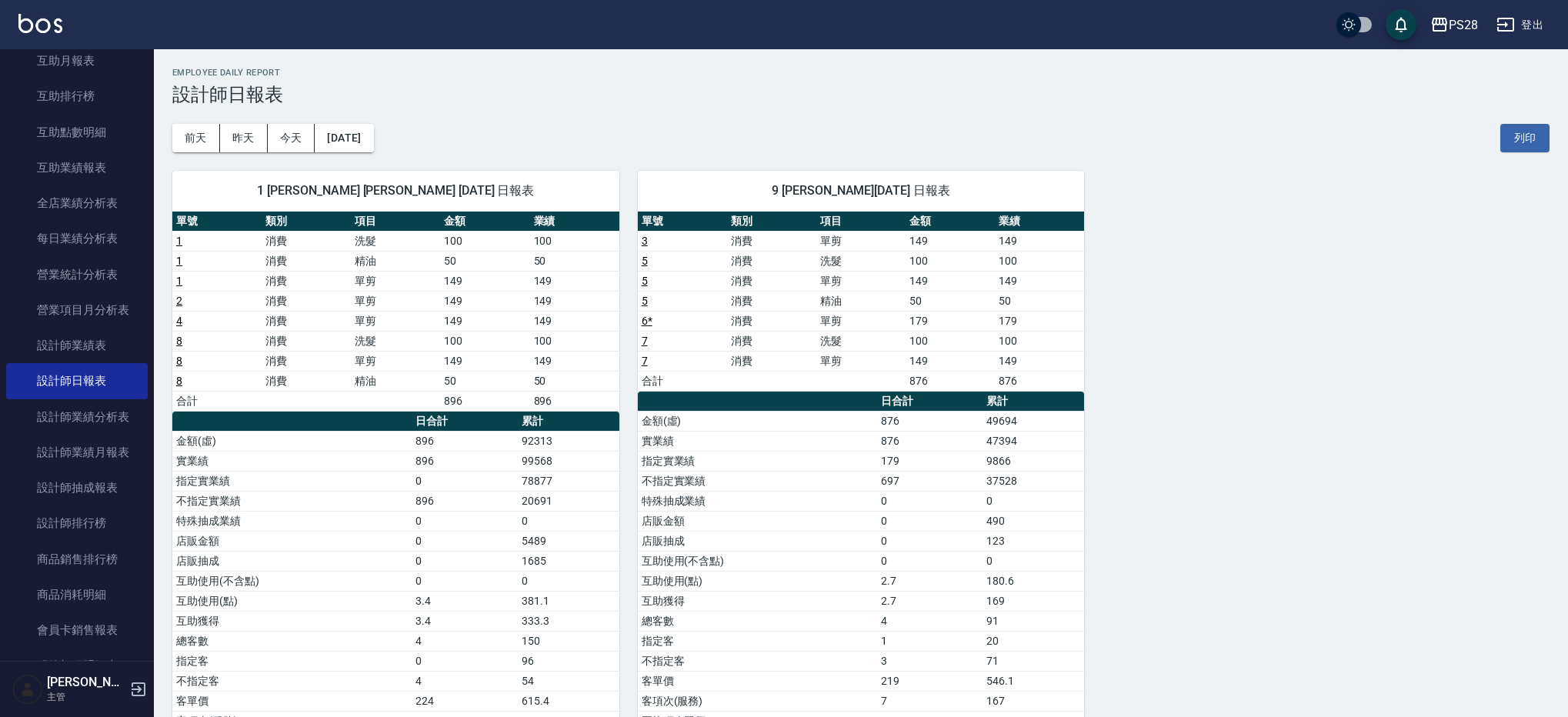
click at [384, 119] on div "[DATE] [DATE] [DATE] [DATE] 列印" at bounding box center [861, 138] width 1377 height 65
click at [373, 137] on button "[DATE]" at bounding box center [344, 137] width 58 height 28
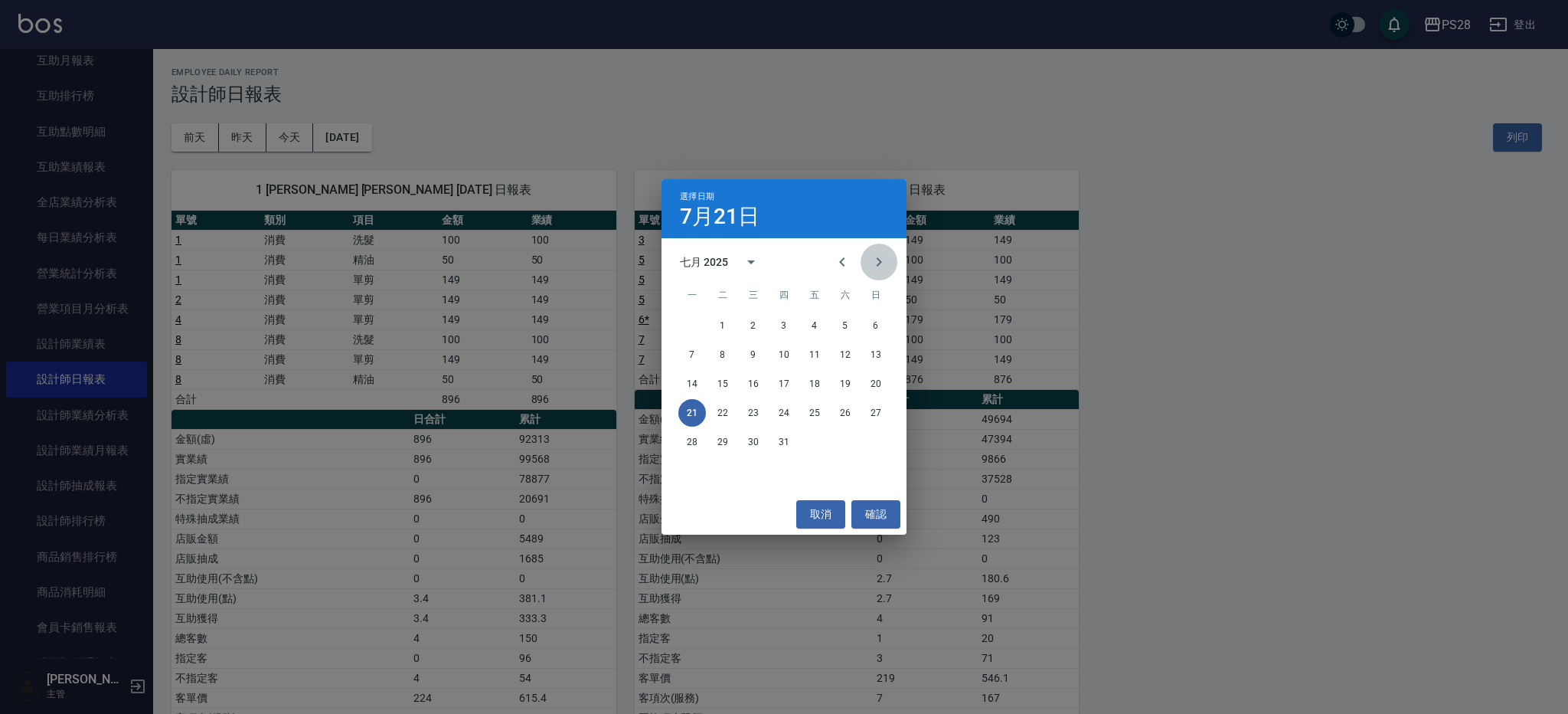
click at [872, 264] on icon "Next month" at bounding box center [879, 263] width 19 height 19
click at [869, 364] on button "10" at bounding box center [876, 355] width 27 height 27
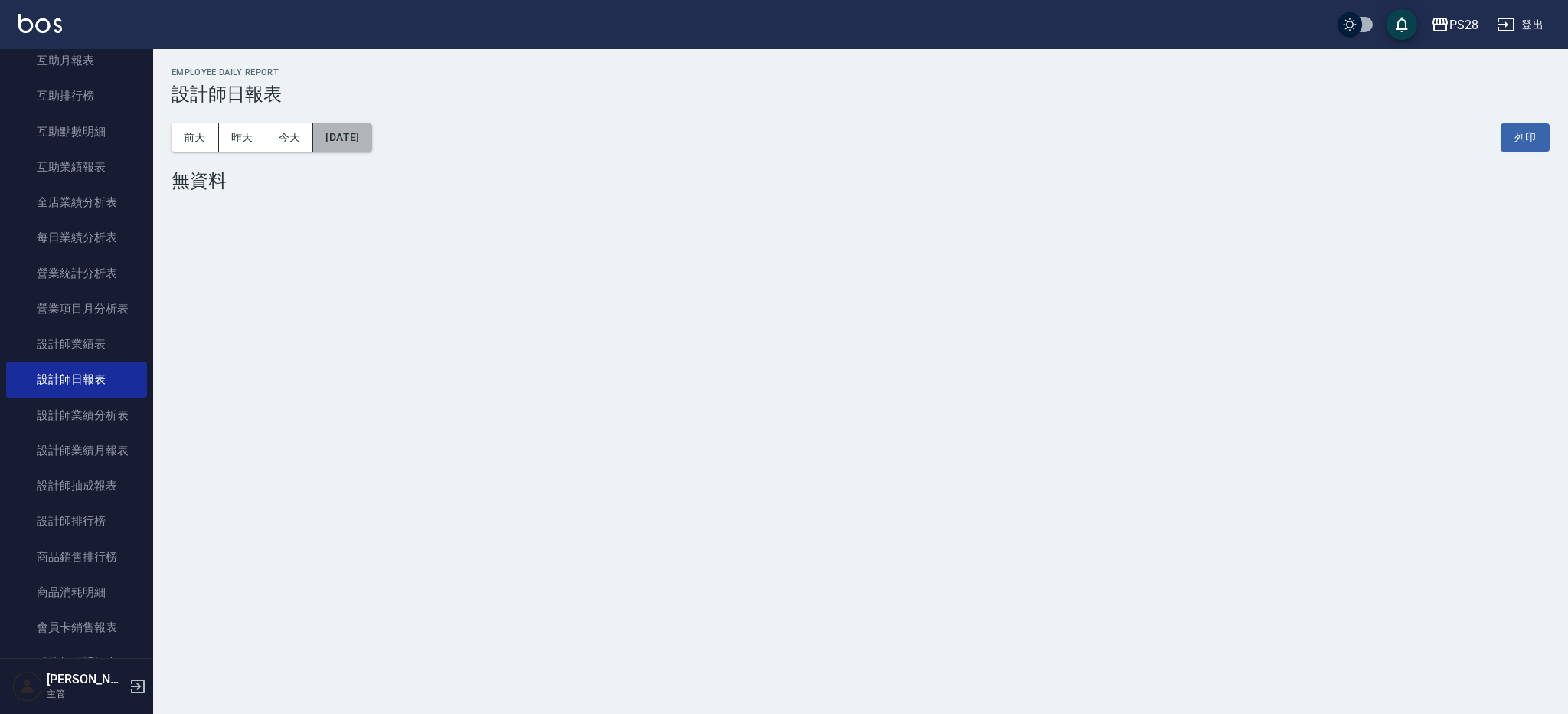
click at [372, 141] on button "[DATE]" at bounding box center [343, 137] width 58 height 28
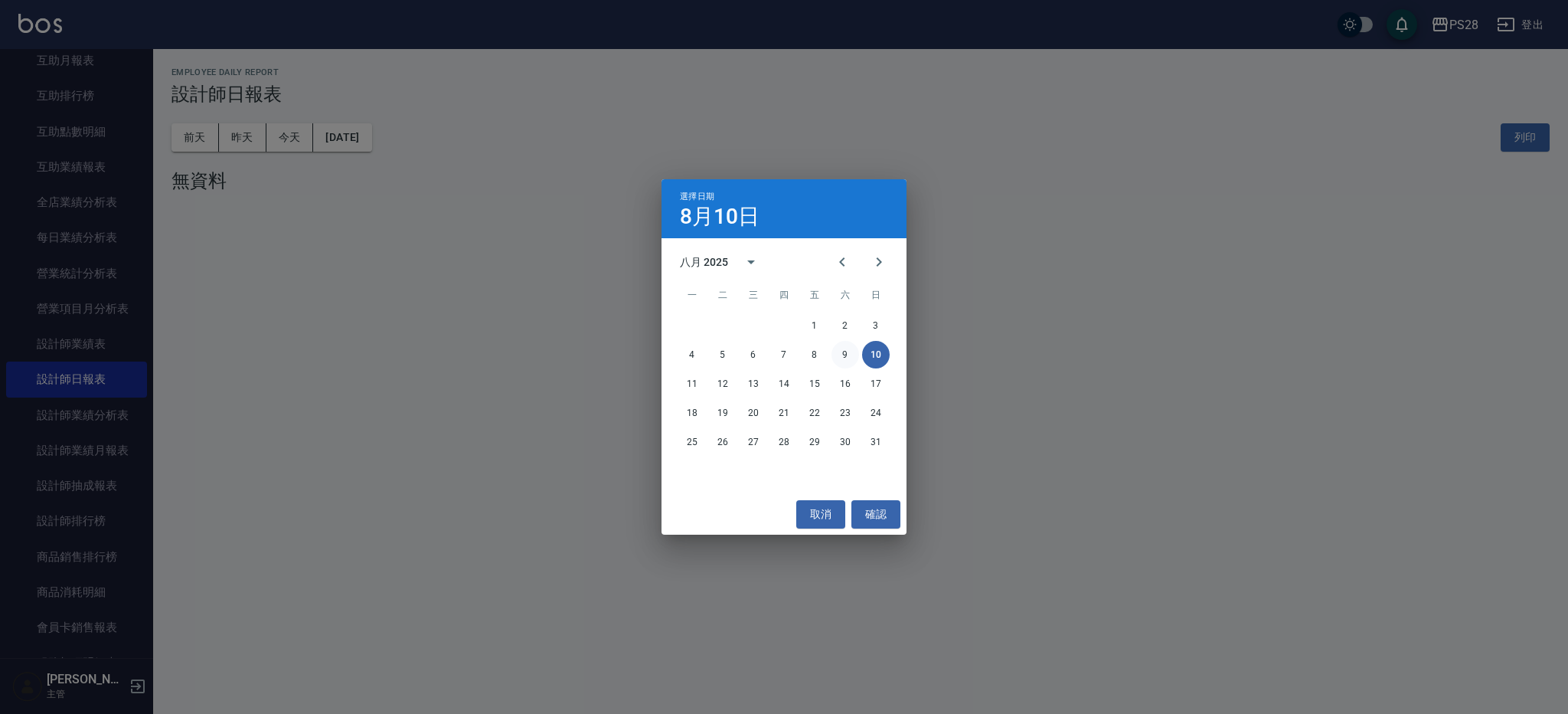
click at [843, 361] on button "9" at bounding box center [845, 355] width 27 height 27
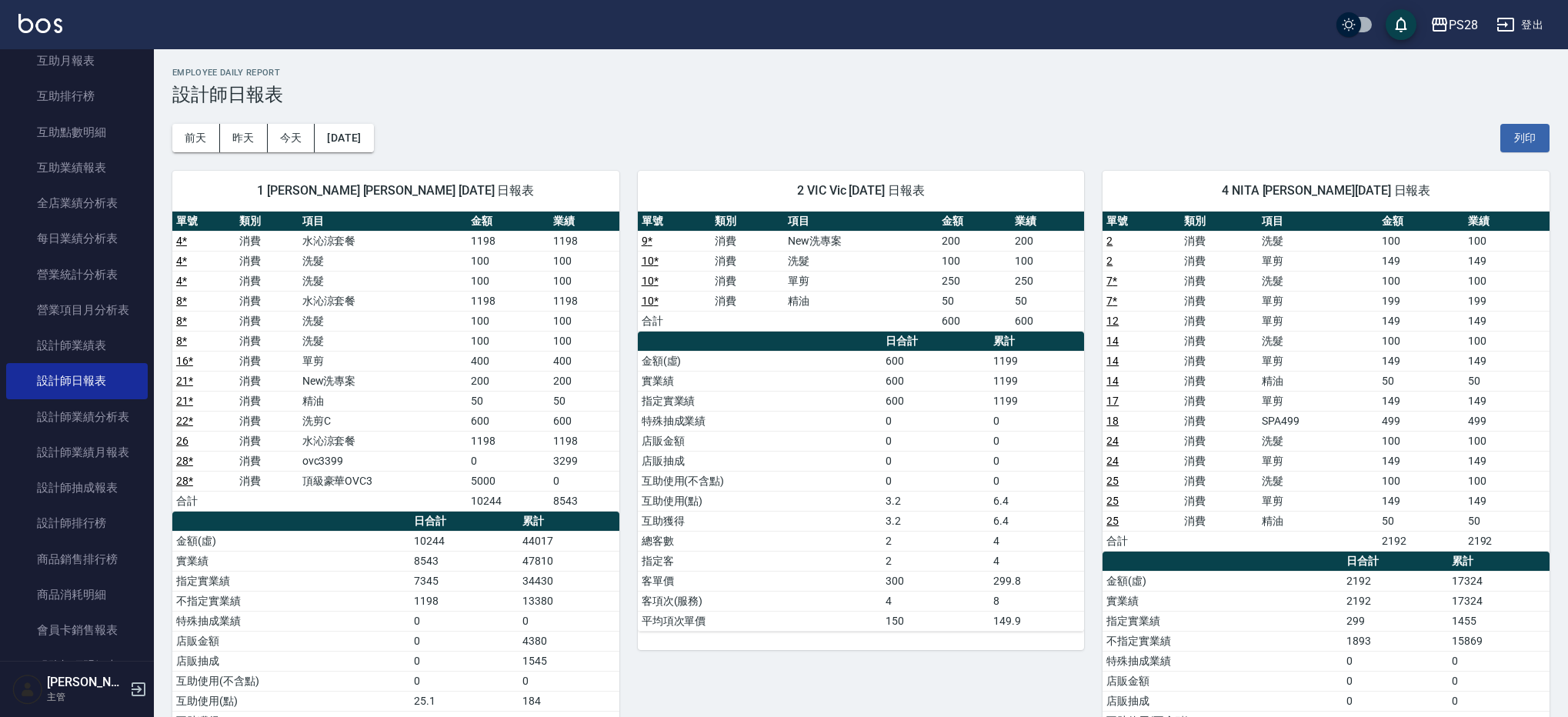
drag, startPoint x: 411, startPoint y: 133, endPoint x: 400, endPoint y: 137, distance: 11.7
click at [407, 134] on div "[DATE] [DATE] [DATE] [DATE] 列印" at bounding box center [861, 138] width 1377 height 65
click at [373, 137] on button "[DATE]" at bounding box center [344, 137] width 58 height 28
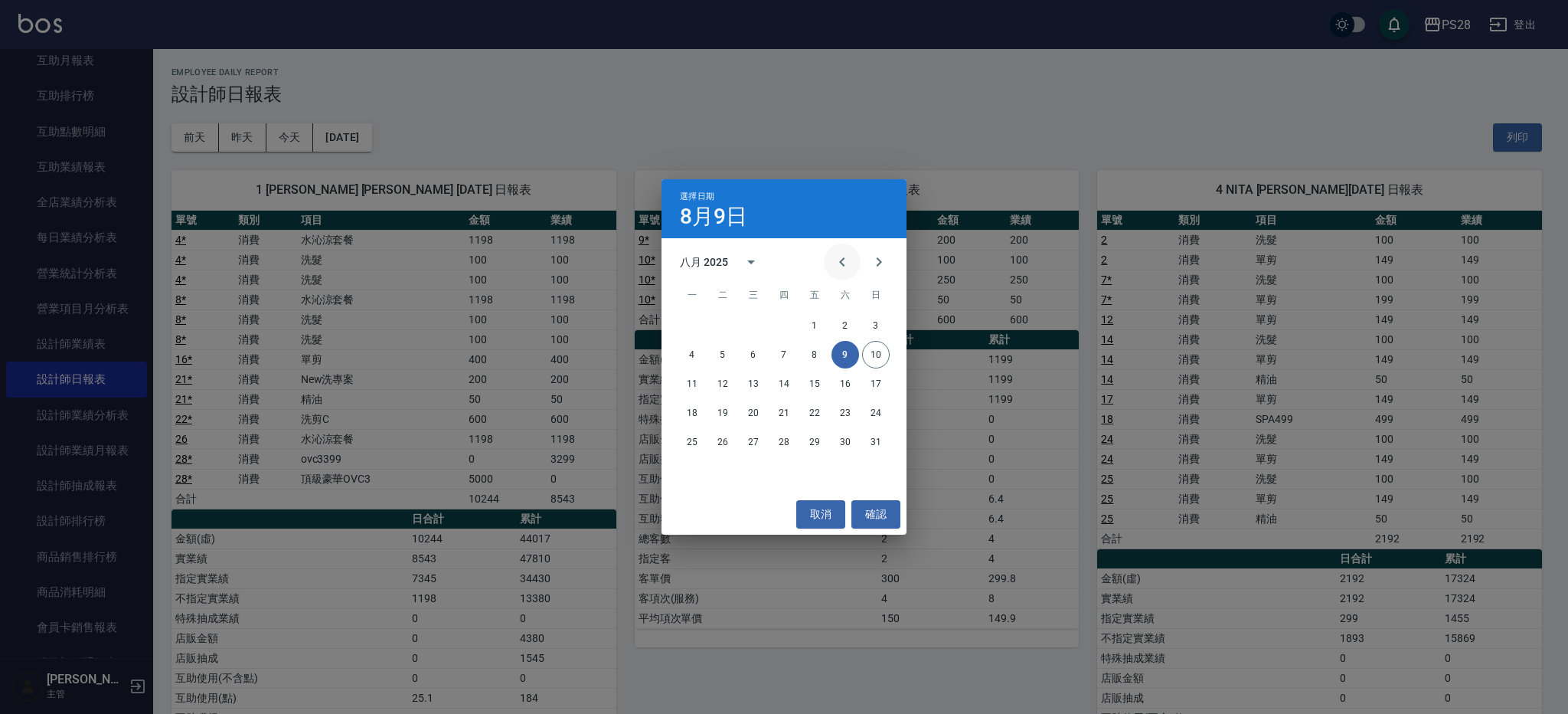
click at [837, 260] on icon "Previous month" at bounding box center [843, 263] width 19 height 19
click at [719, 324] on button "1" at bounding box center [723, 326] width 27 height 27
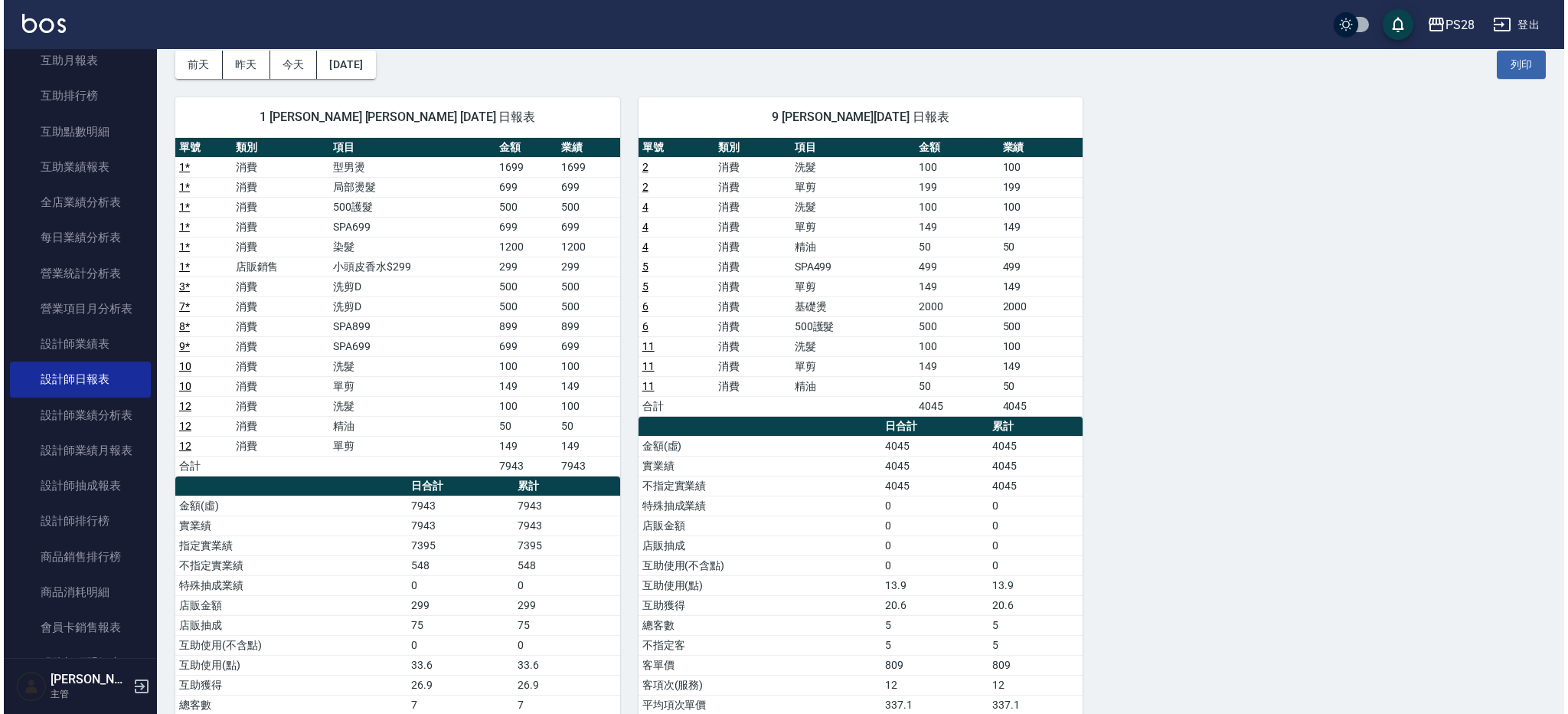
scroll to position [76, 0]
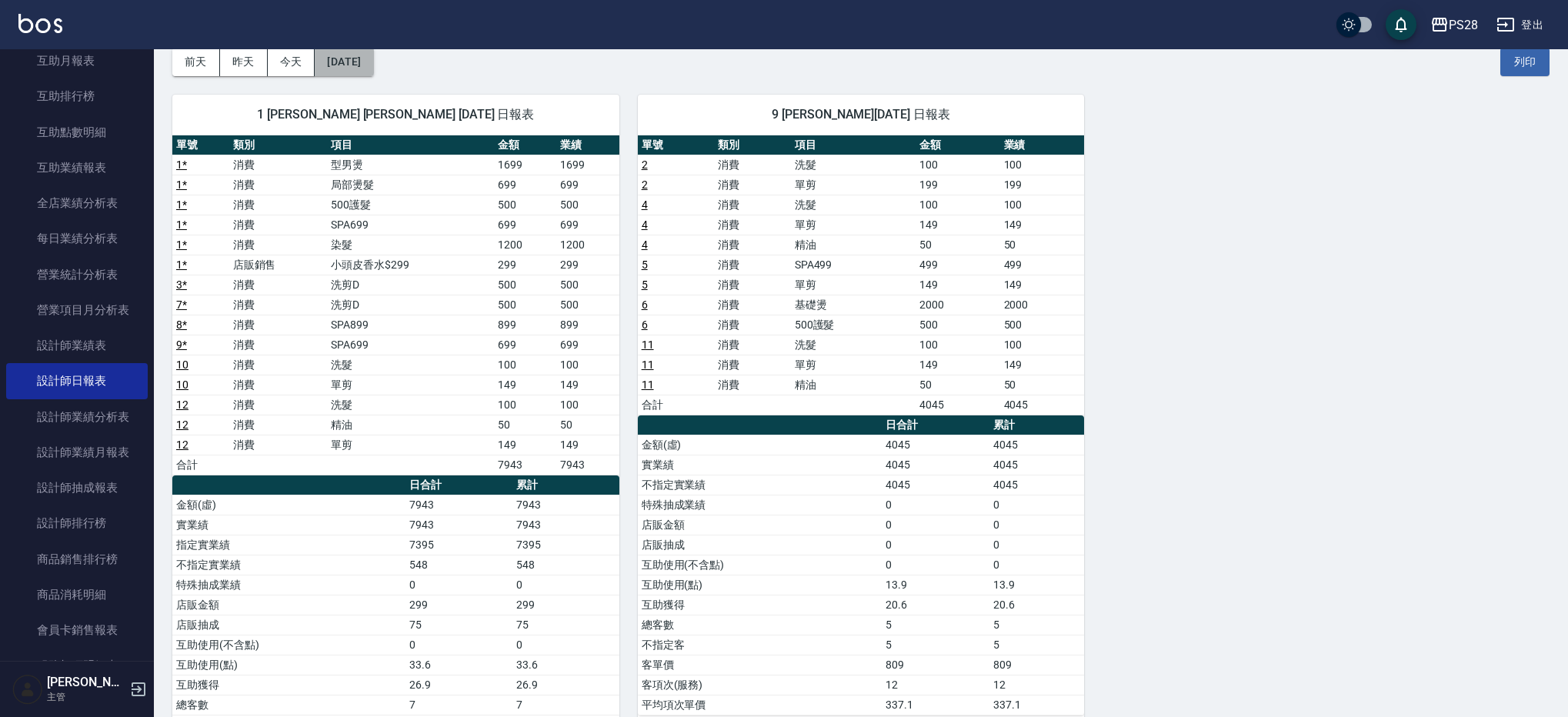
click at [354, 58] on button "[DATE]" at bounding box center [344, 62] width 58 height 28
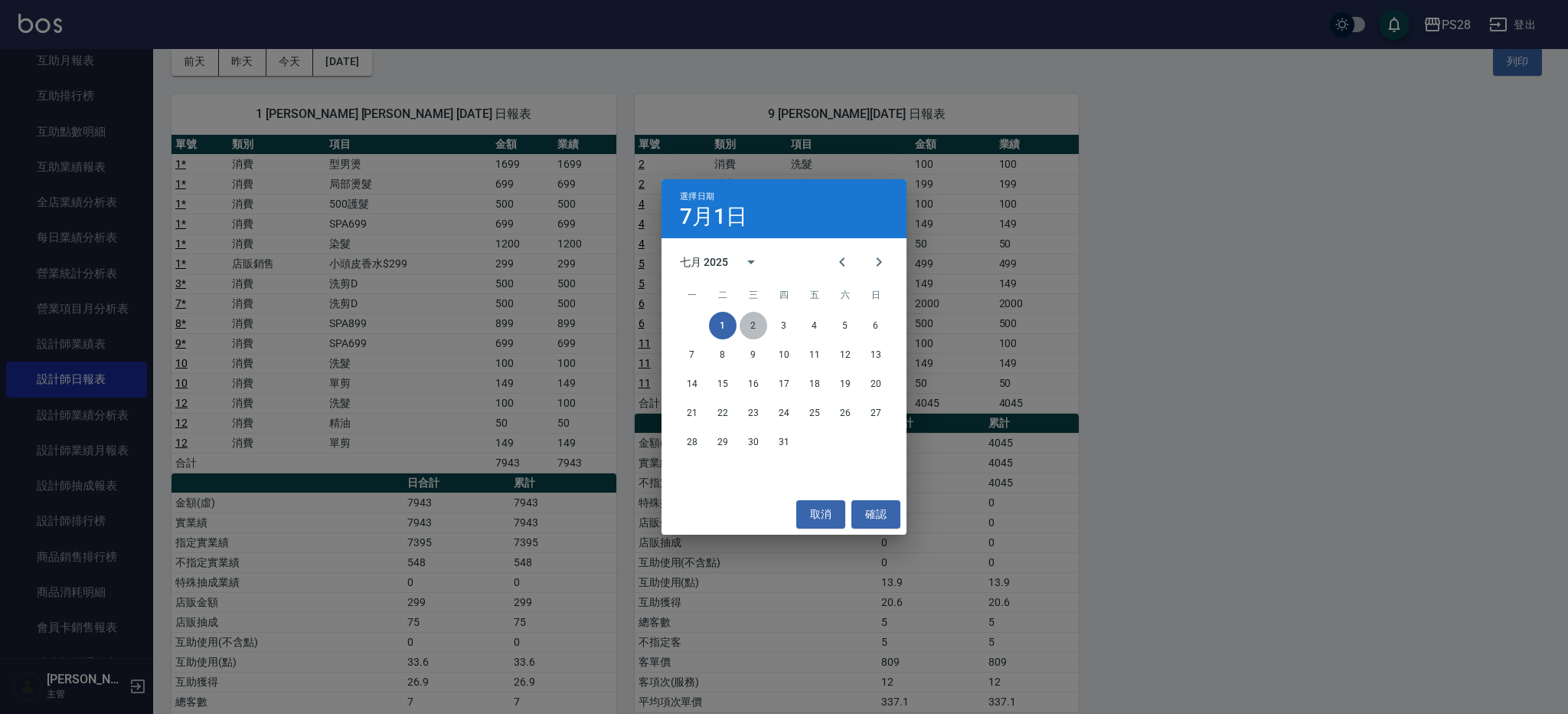
click at [743, 325] on button "2" at bounding box center [754, 326] width 27 height 27
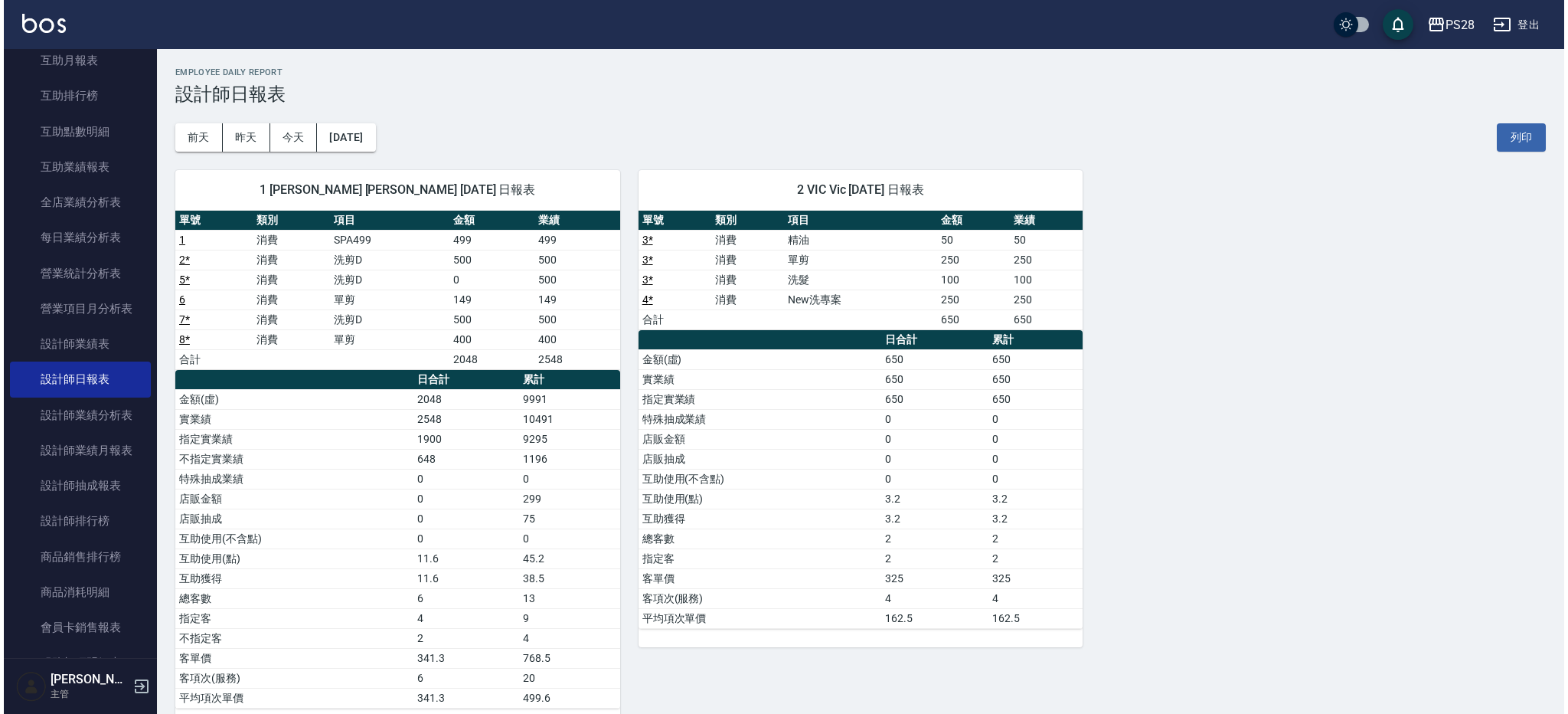
scroll to position [31, 0]
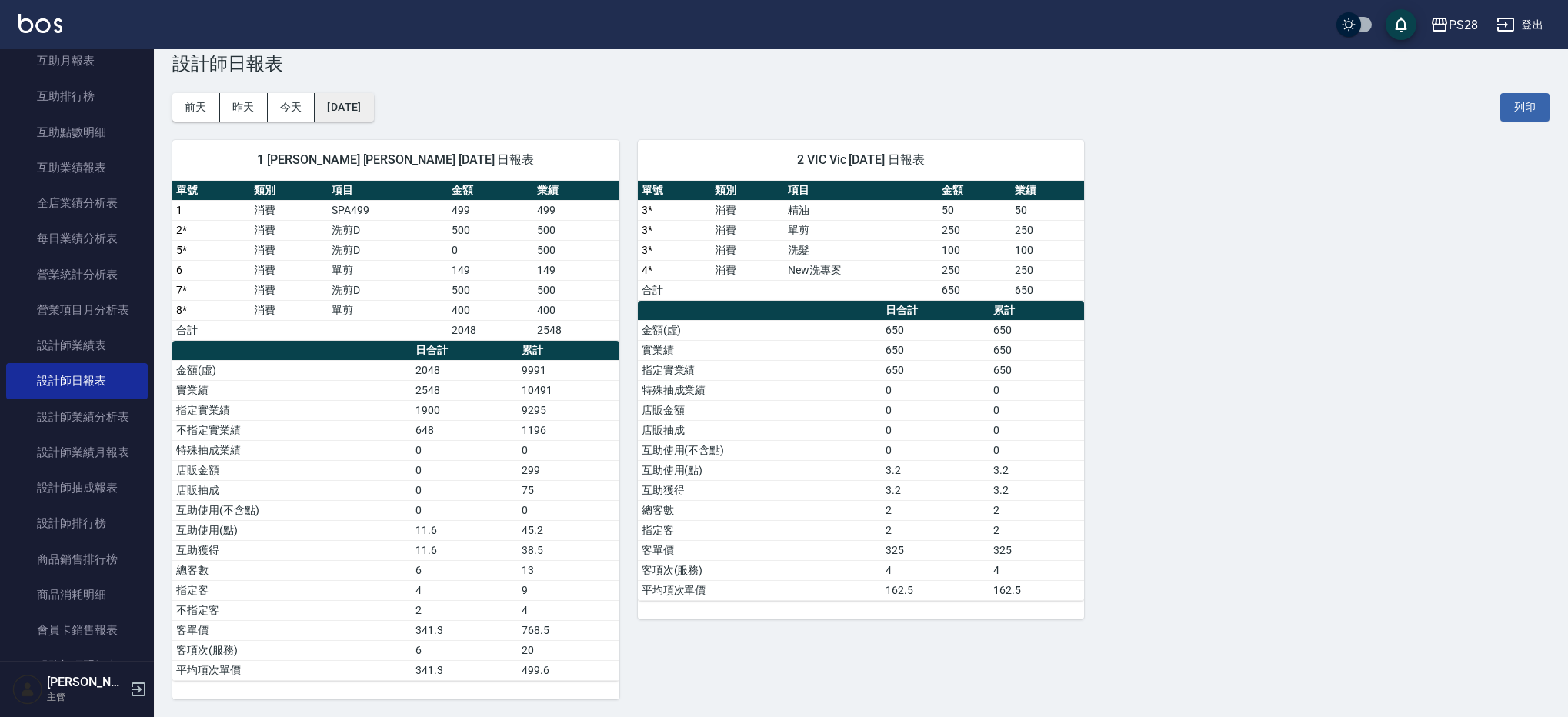
click at [373, 106] on button "[DATE]" at bounding box center [344, 106] width 58 height 28
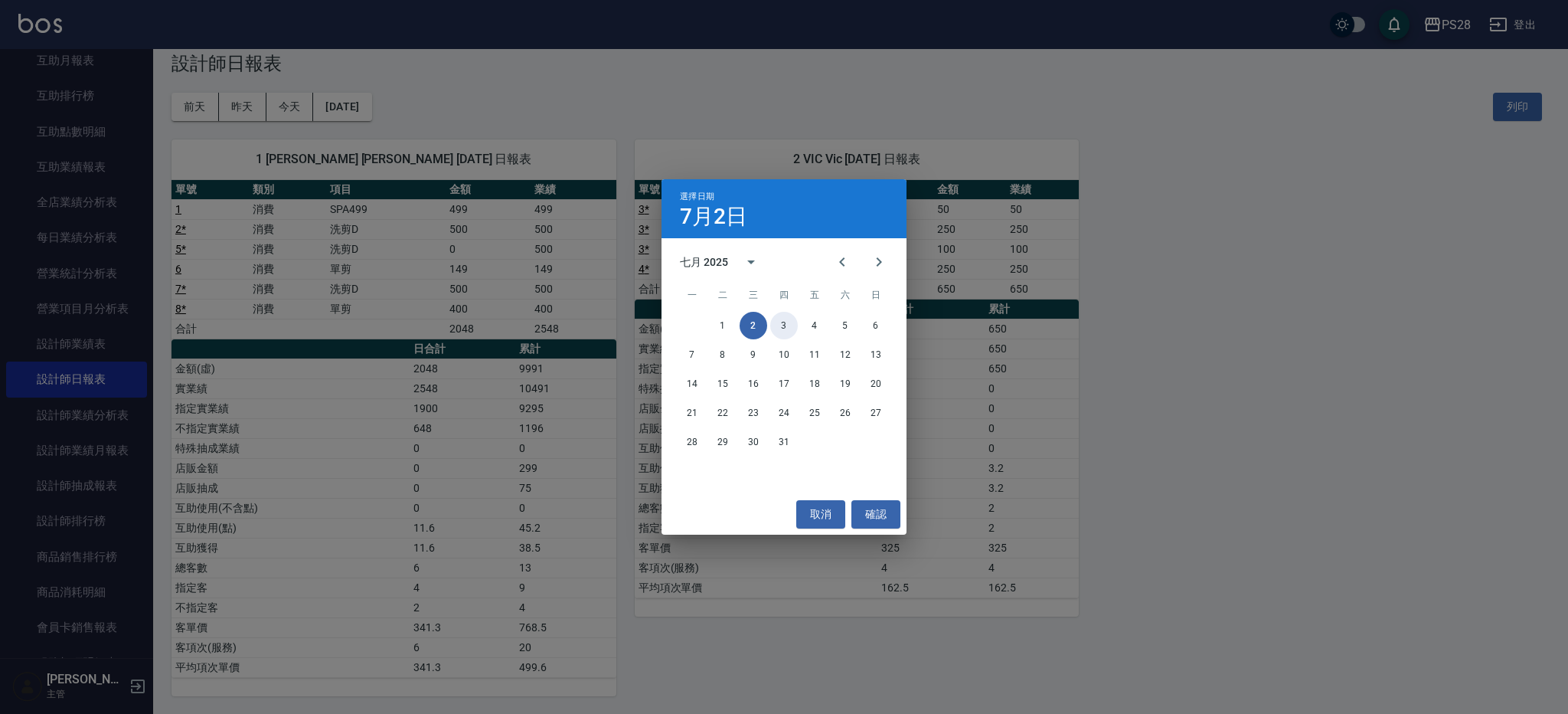
click at [780, 319] on button "3" at bounding box center [784, 326] width 27 height 27
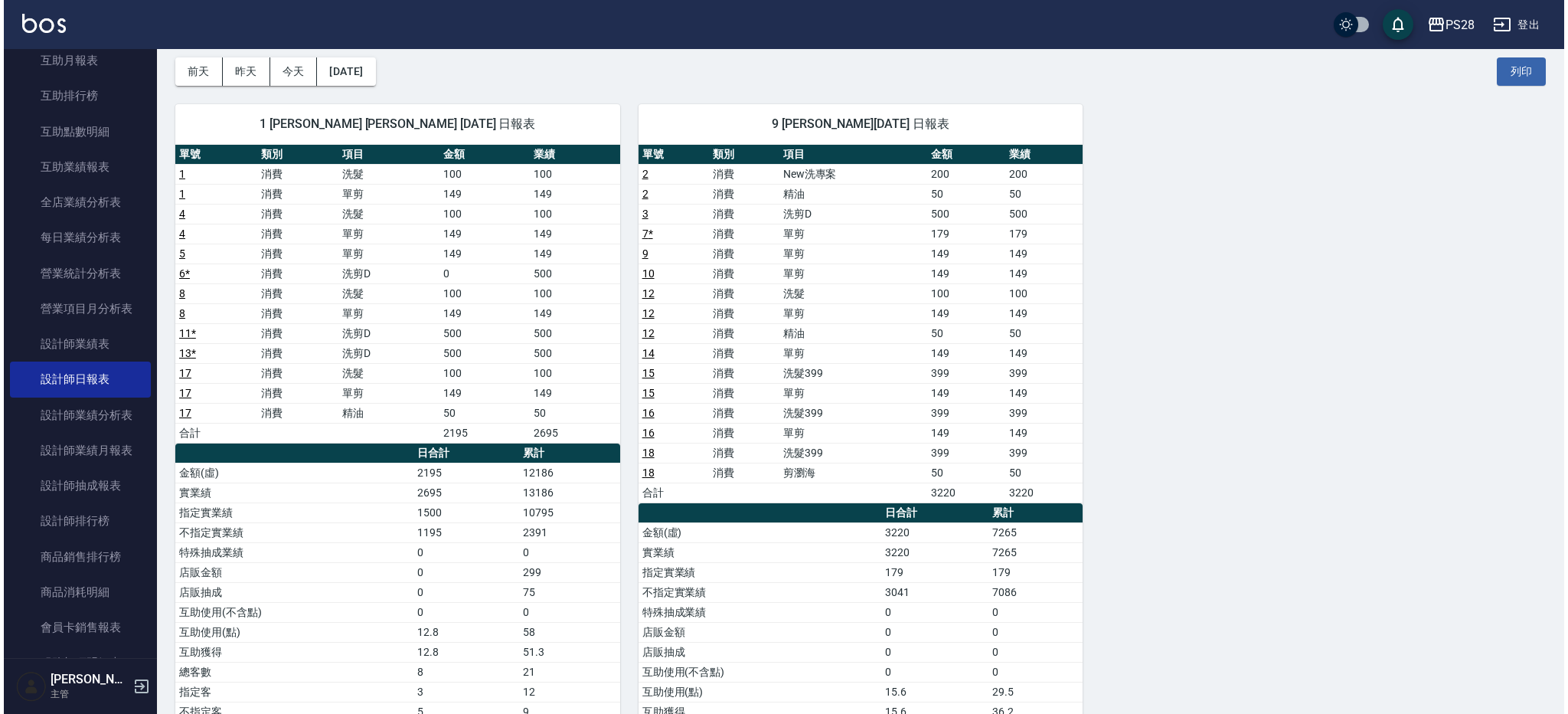
scroll to position [62, 0]
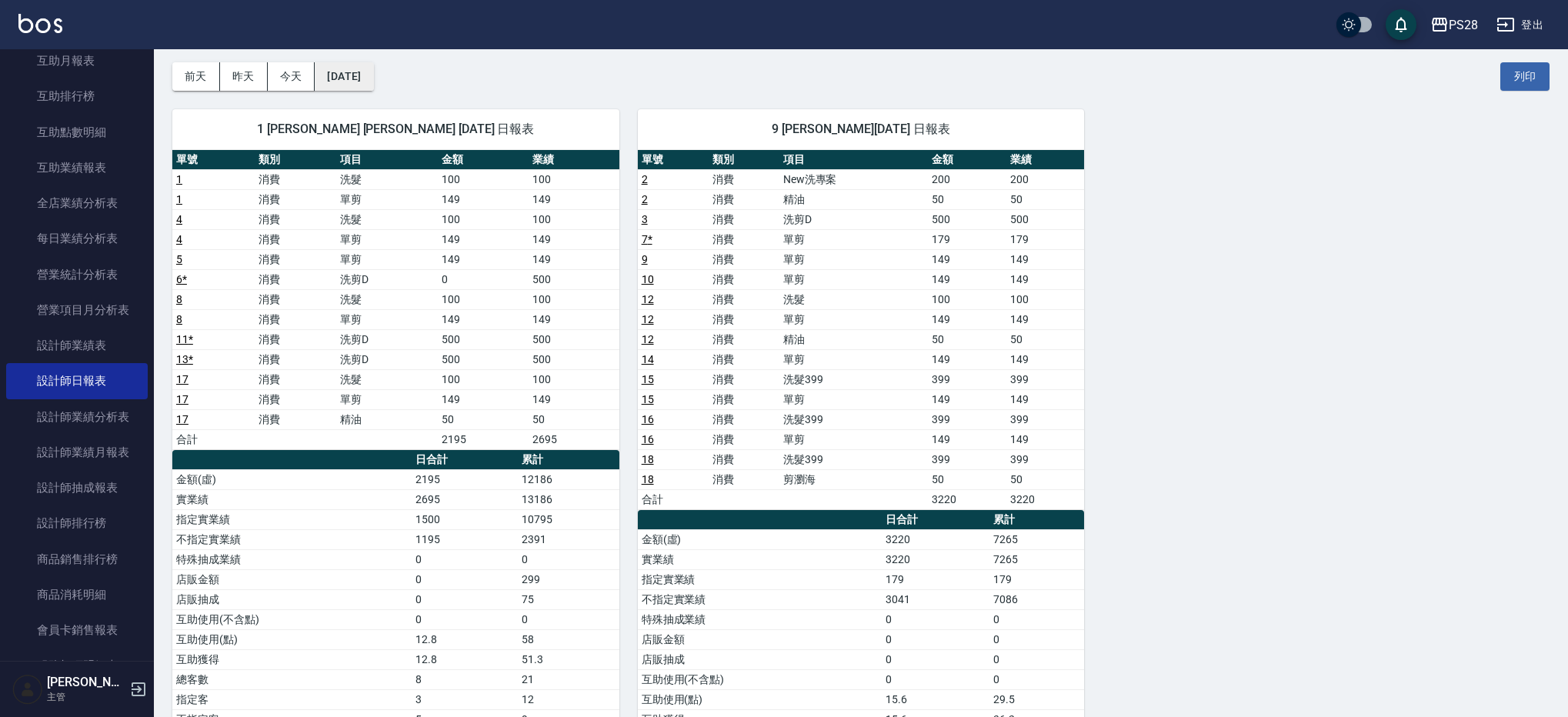
click at [373, 76] on button "[DATE]" at bounding box center [344, 76] width 58 height 28
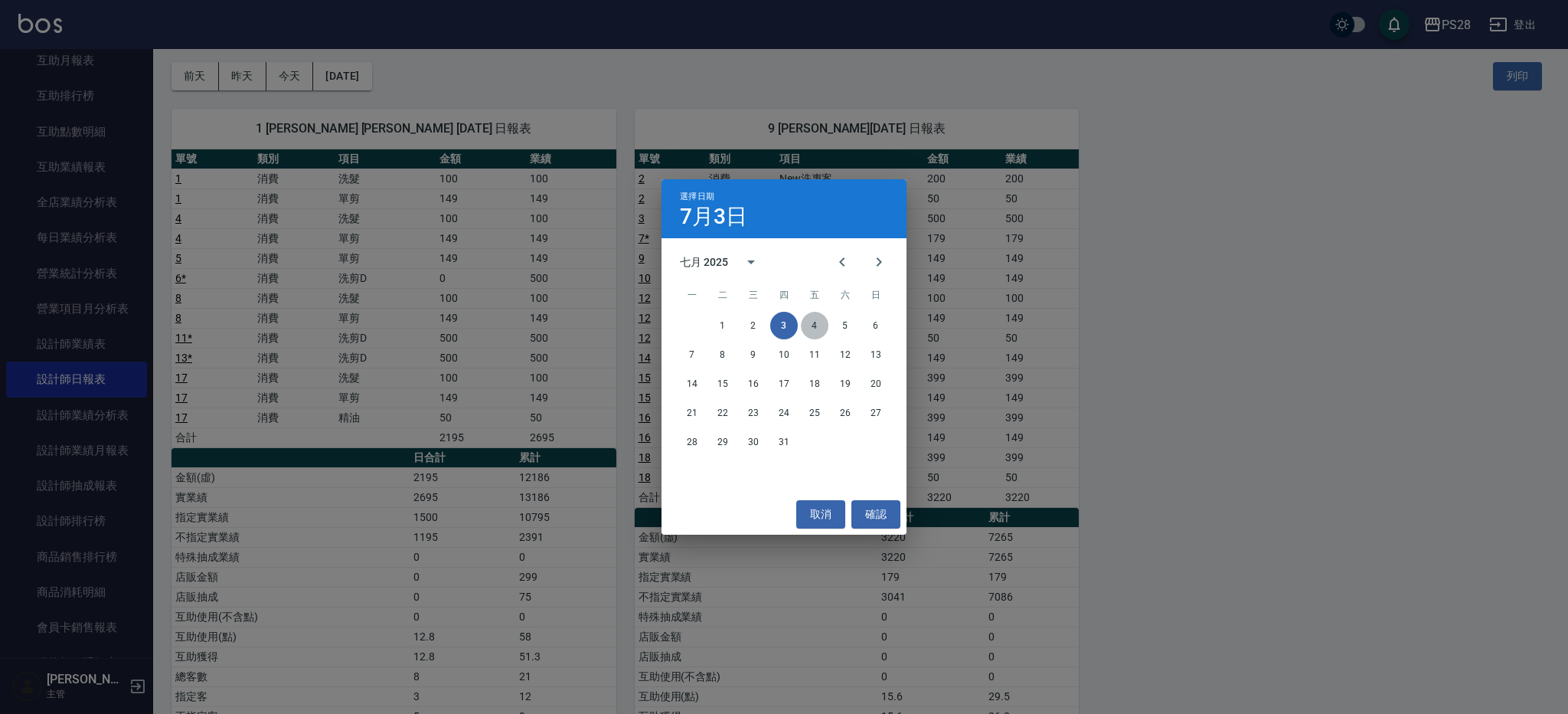
click at [815, 327] on button "4" at bounding box center [814, 326] width 27 height 27
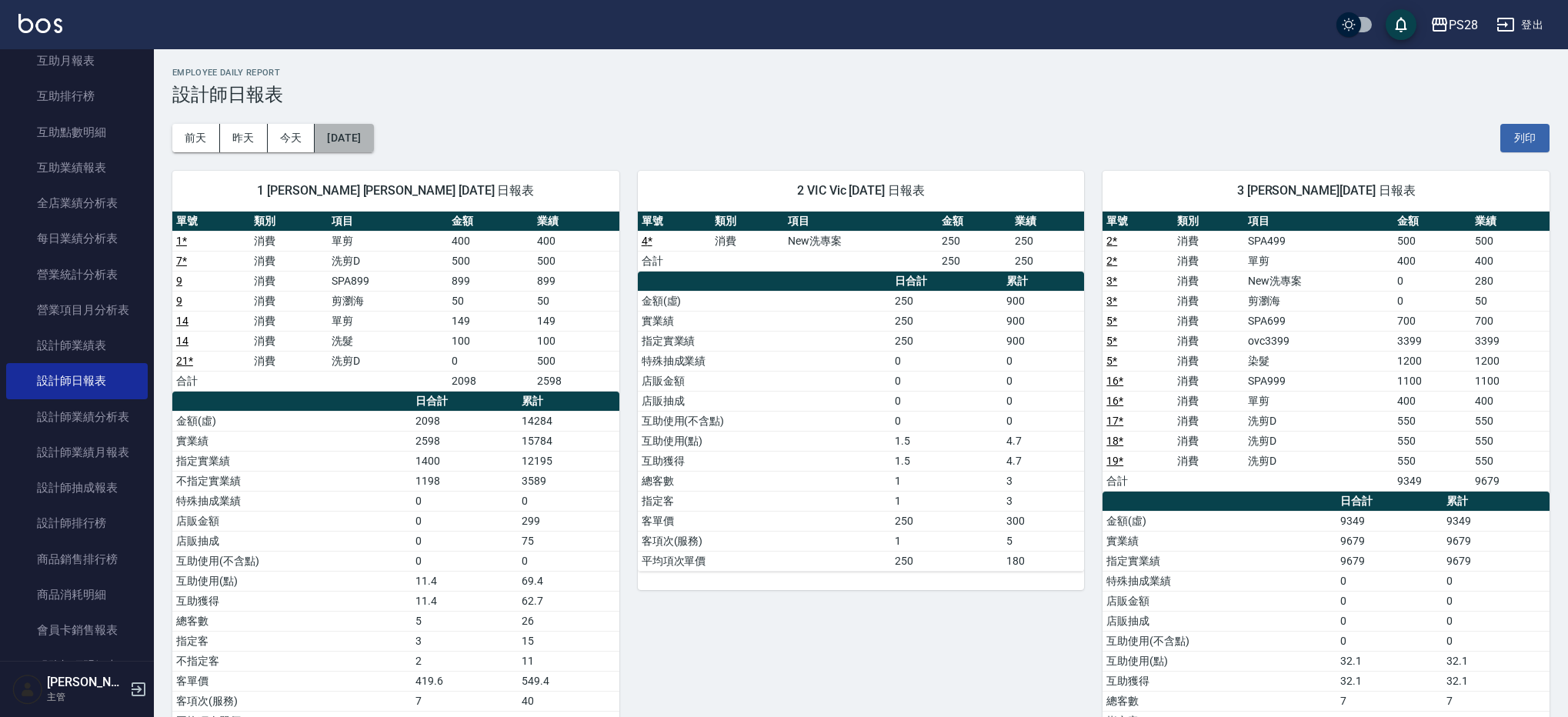
click at [365, 144] on button "[DATE]" at bounding box center [344, 137] width 58 height 28
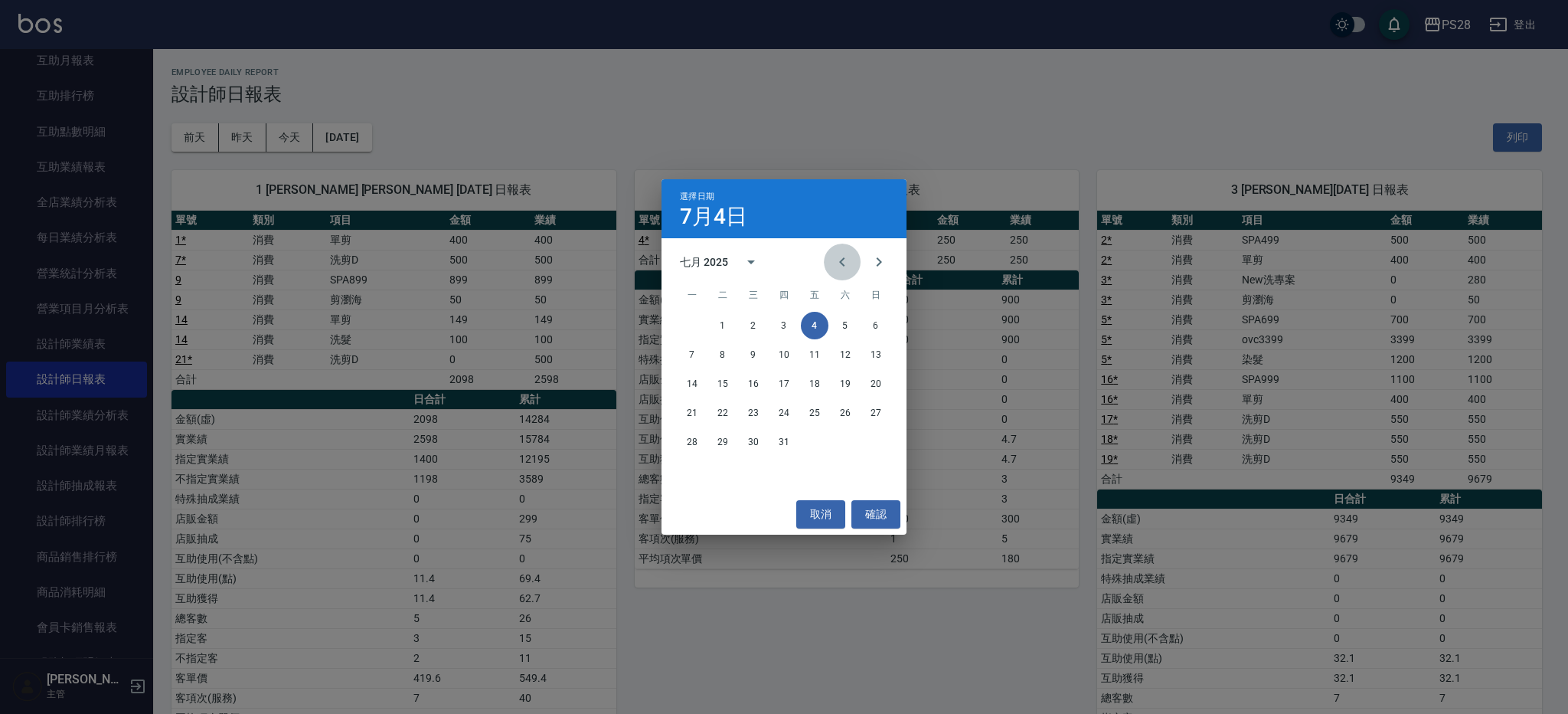
click at [849, 259] on icon "Previous month" at bounding box center [843, 263] width 19 height 19
click at [687, 469] on button "30" at bounding box center [692, 471] width 27 height 27
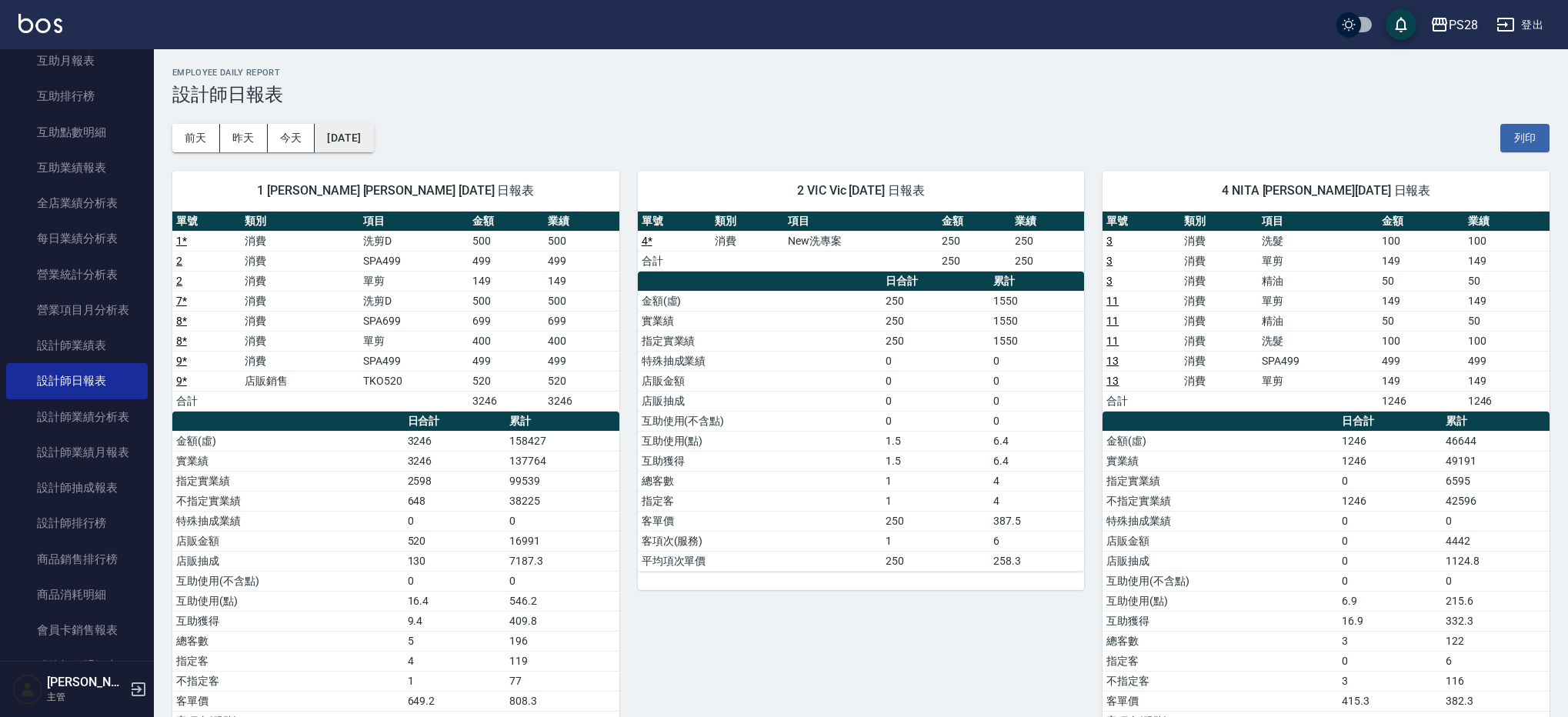
click at [366, 149] on button "[DATE]" at bounding box center [344, 137] width 58 height 28
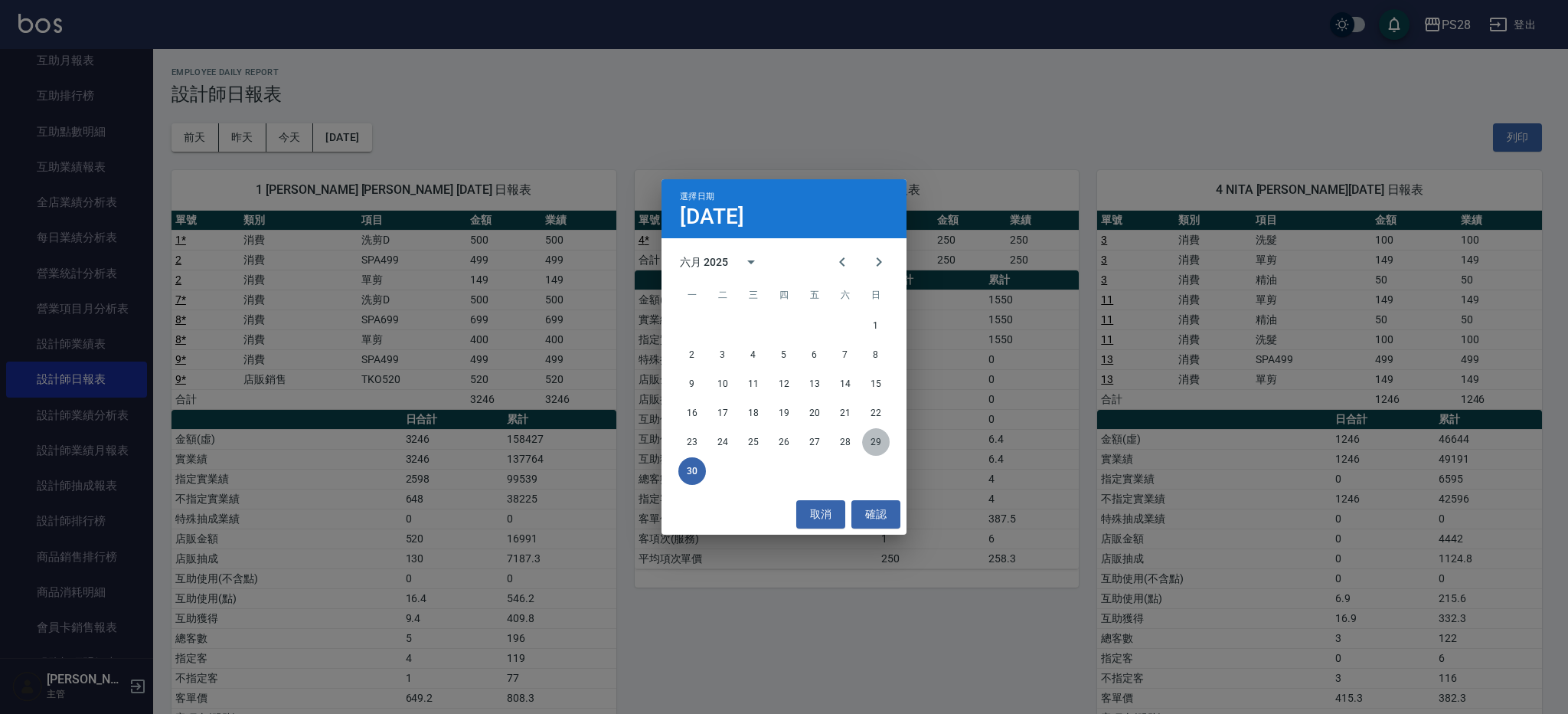
click at [867, 440] on button "29" at bounding box center [876, 442] width 27 height 27
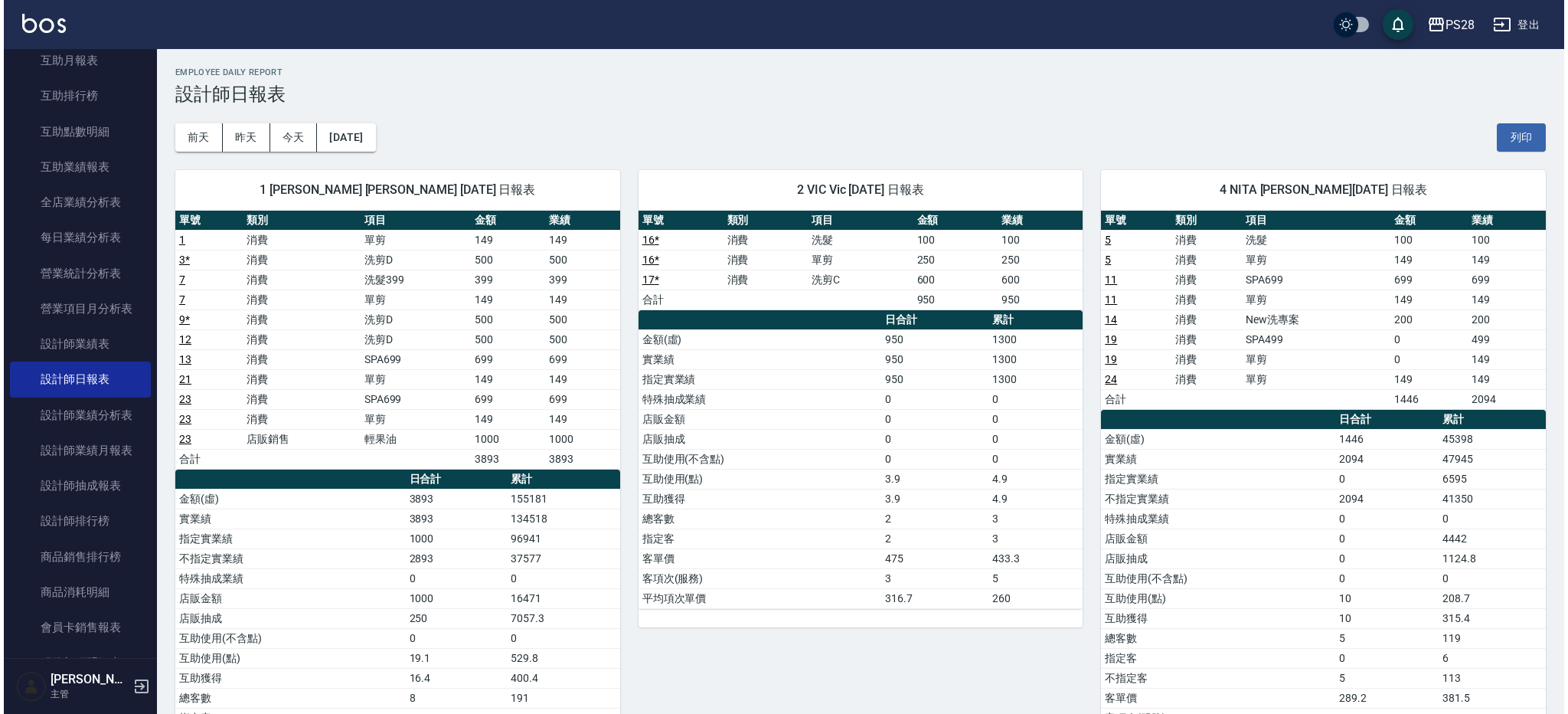
scroll to position [9, 0]
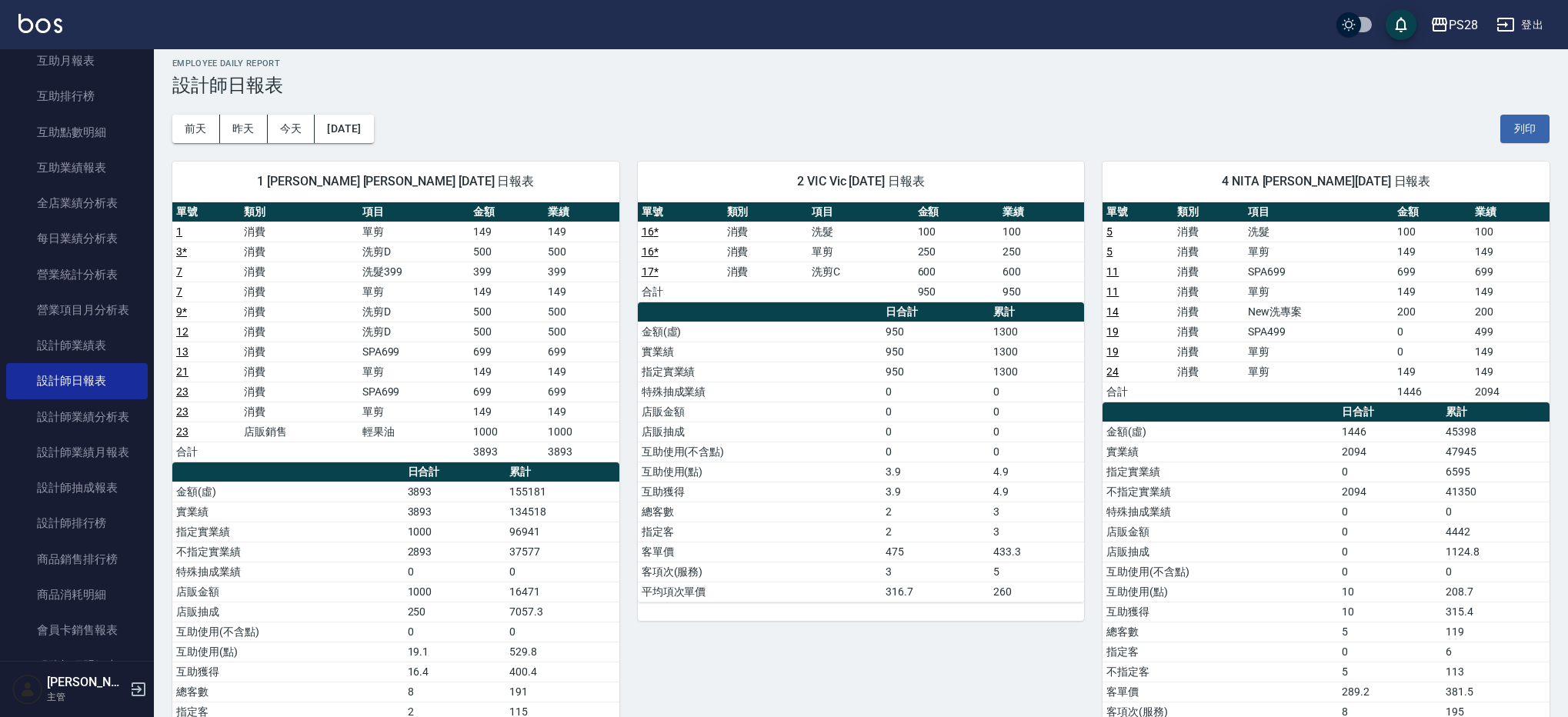
click at [402, 140] on div "[DATE] [DATE] [DATE] [DATE] 列印" at bounding box center [861, 129] width 1377 height 65
click at [373, 139] on button "[DATE]" at bounding box center [344, 129] width 58 height 28
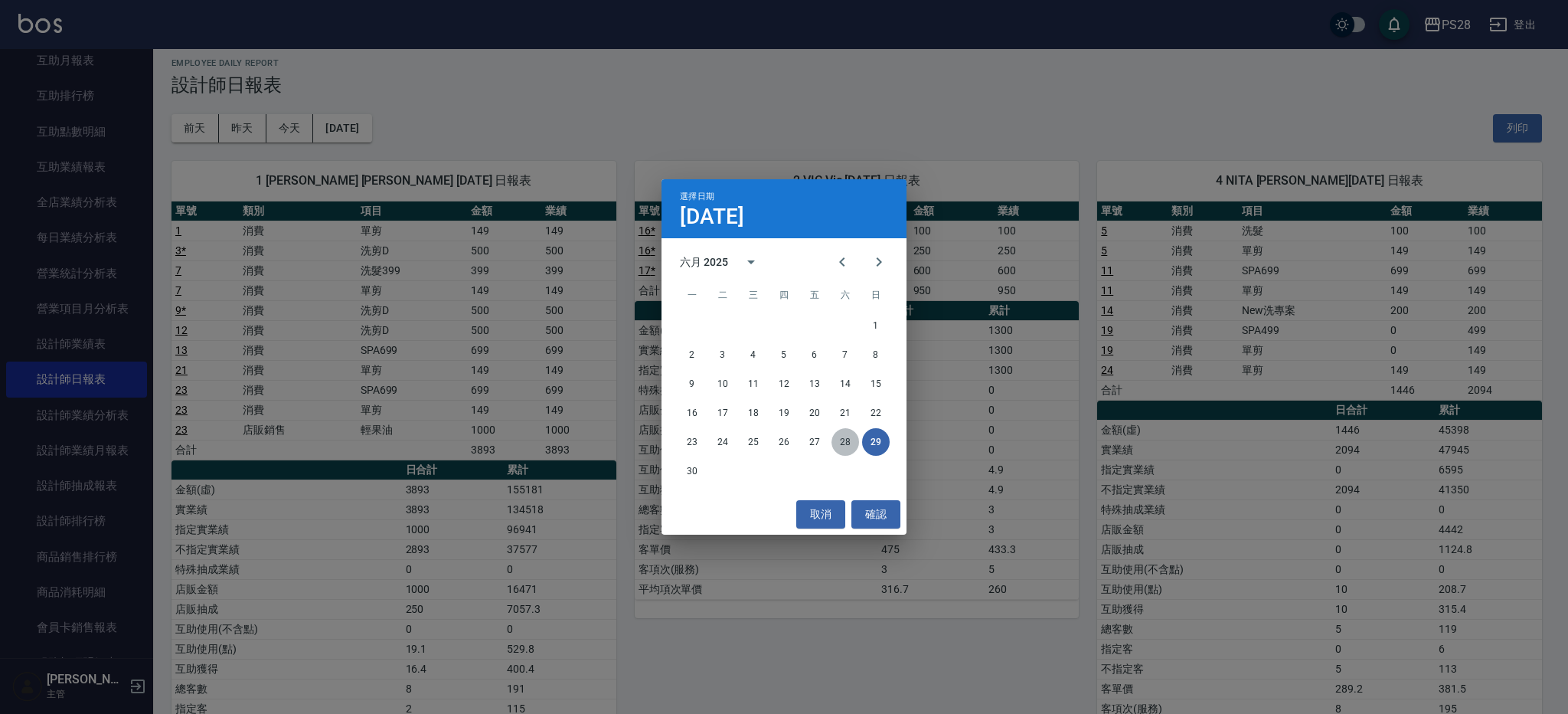
click at [837, 443] on button "28" at bounding box center [845, 442] width 27 height 27
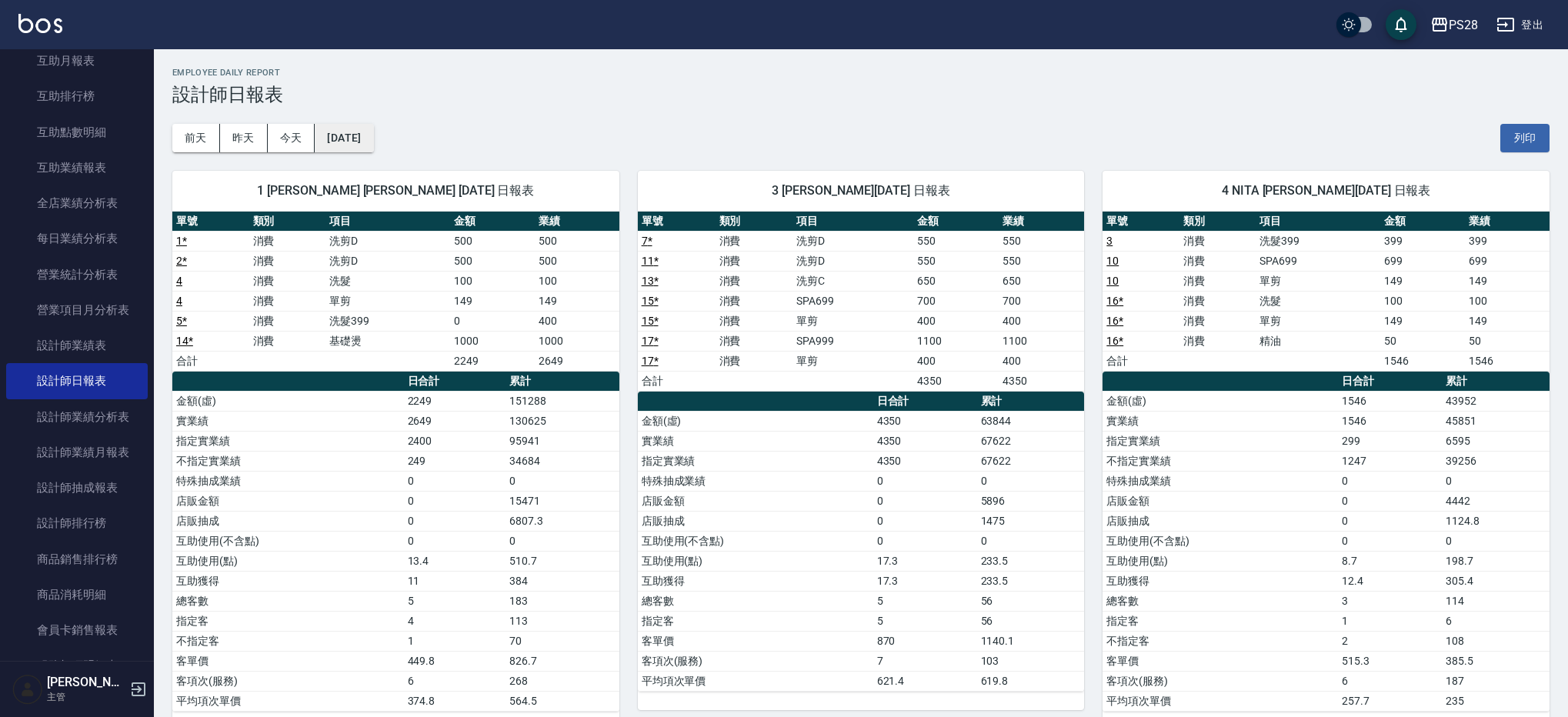
click at [370, 145] on button "[DATE]" at bounding box center [344, 137] width 58 height 28
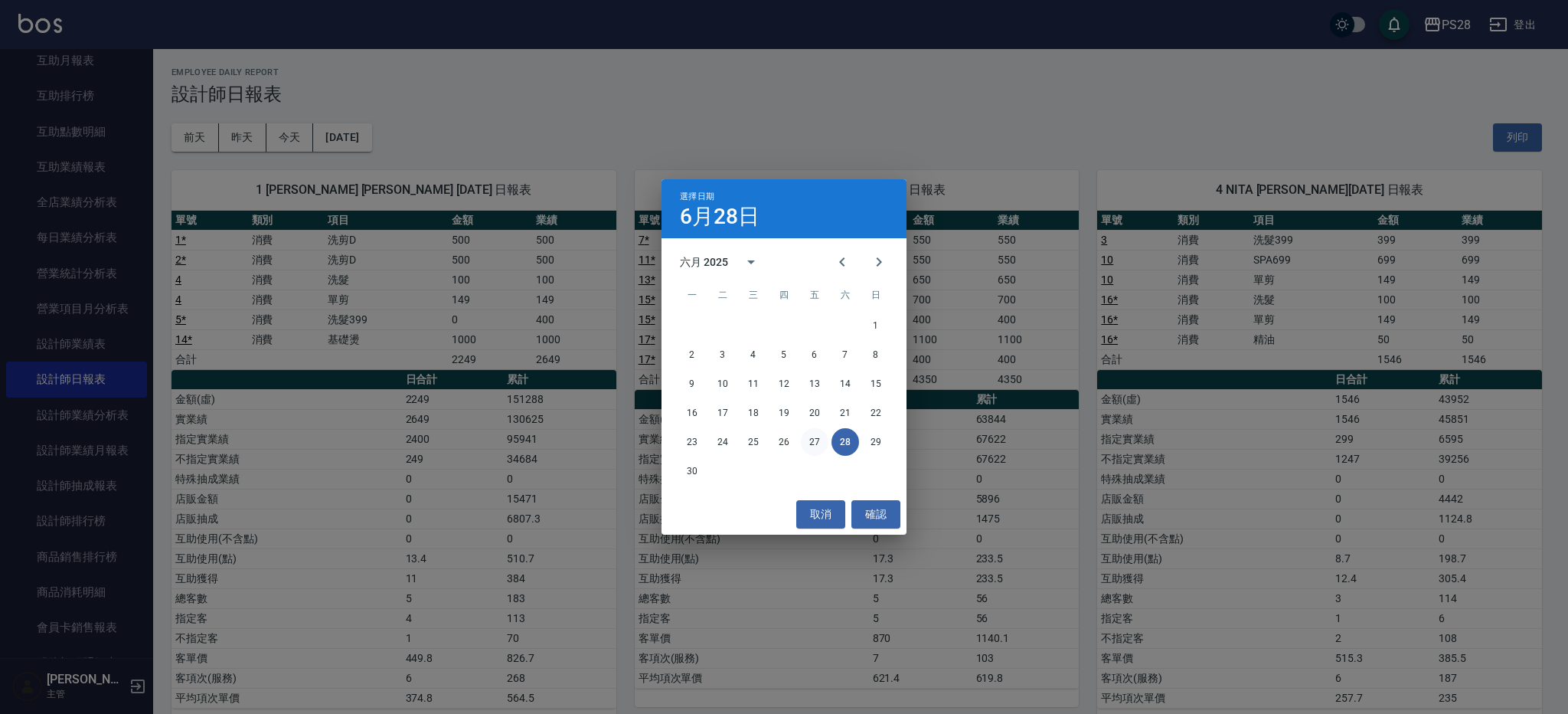
click at [815, 448] on button "27" at bounding box center [814, 442] width 27 height 27
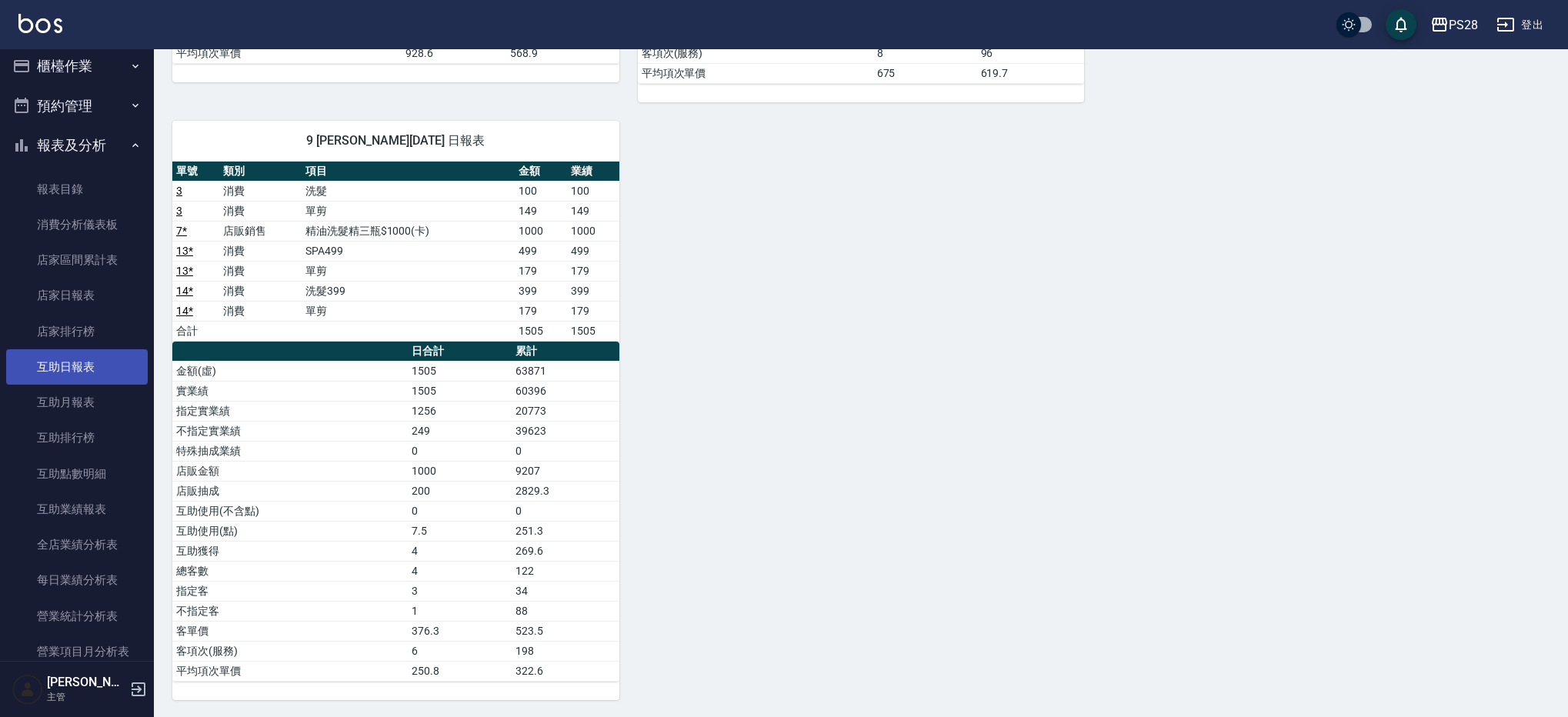
click at [115, 363] on link "互助日報表" at bounding box center [76, 367] width 142 height 35
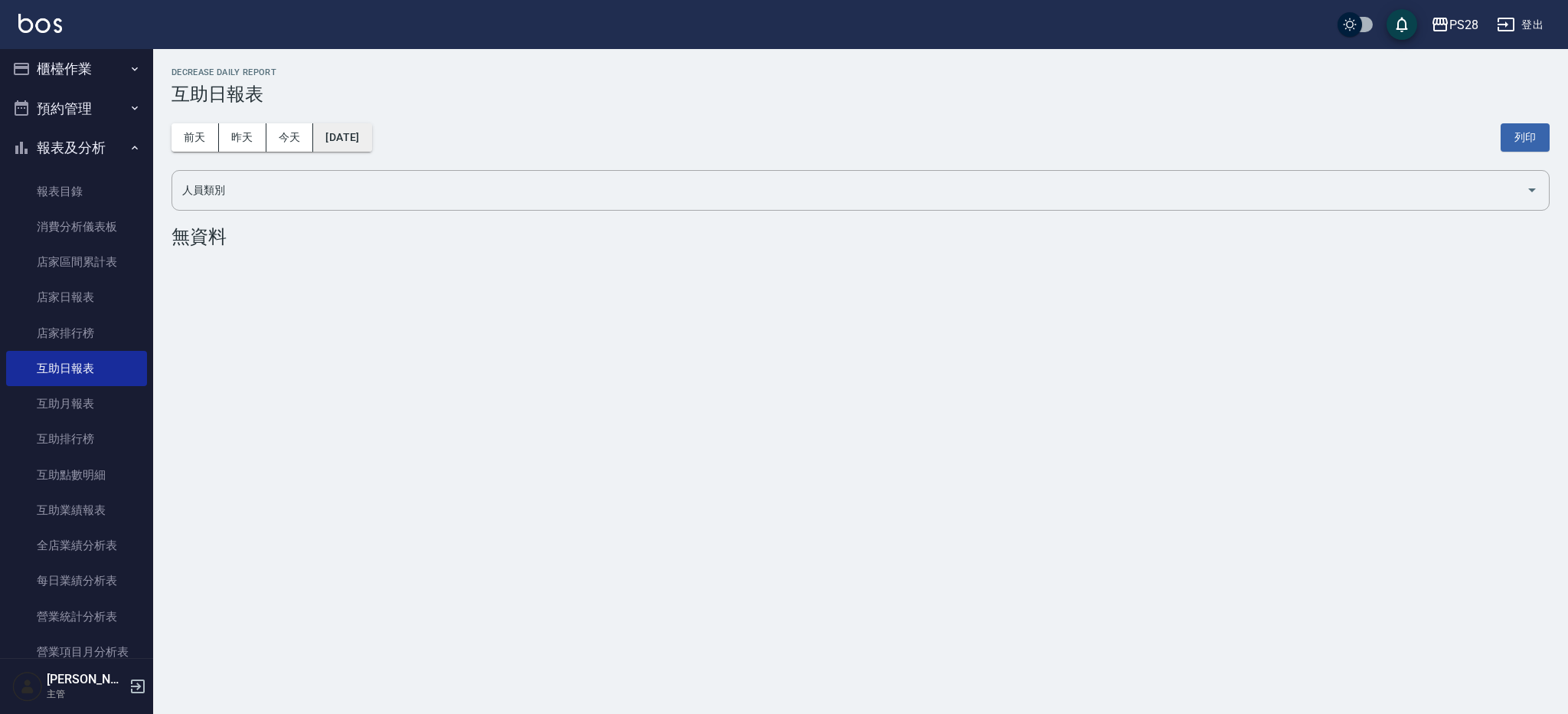
click at [372, 145] on button "[DATE]" at bounding box center [343, 137] width 58 height 28
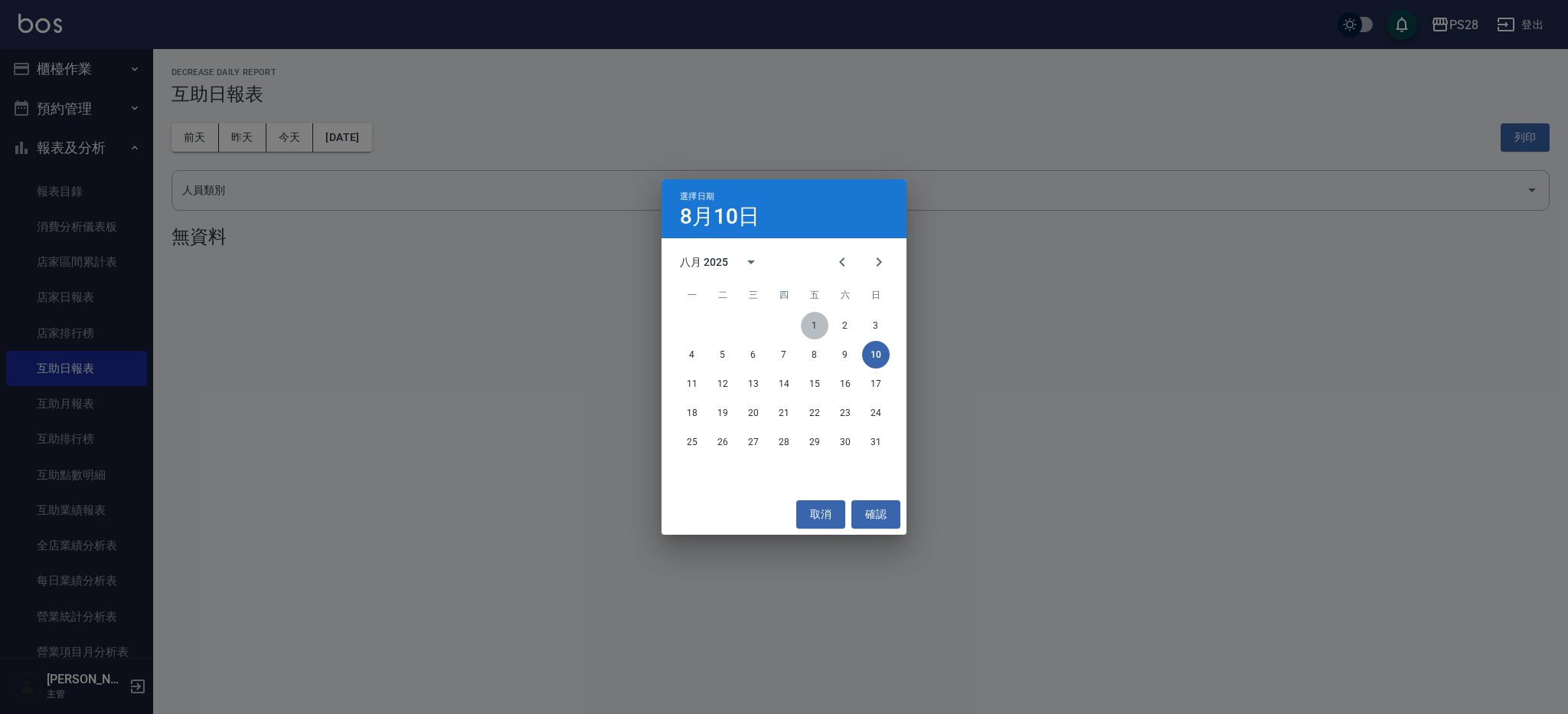
click at [819, 320] on button "1" at bounding box center [814, 326] width 27 height 27
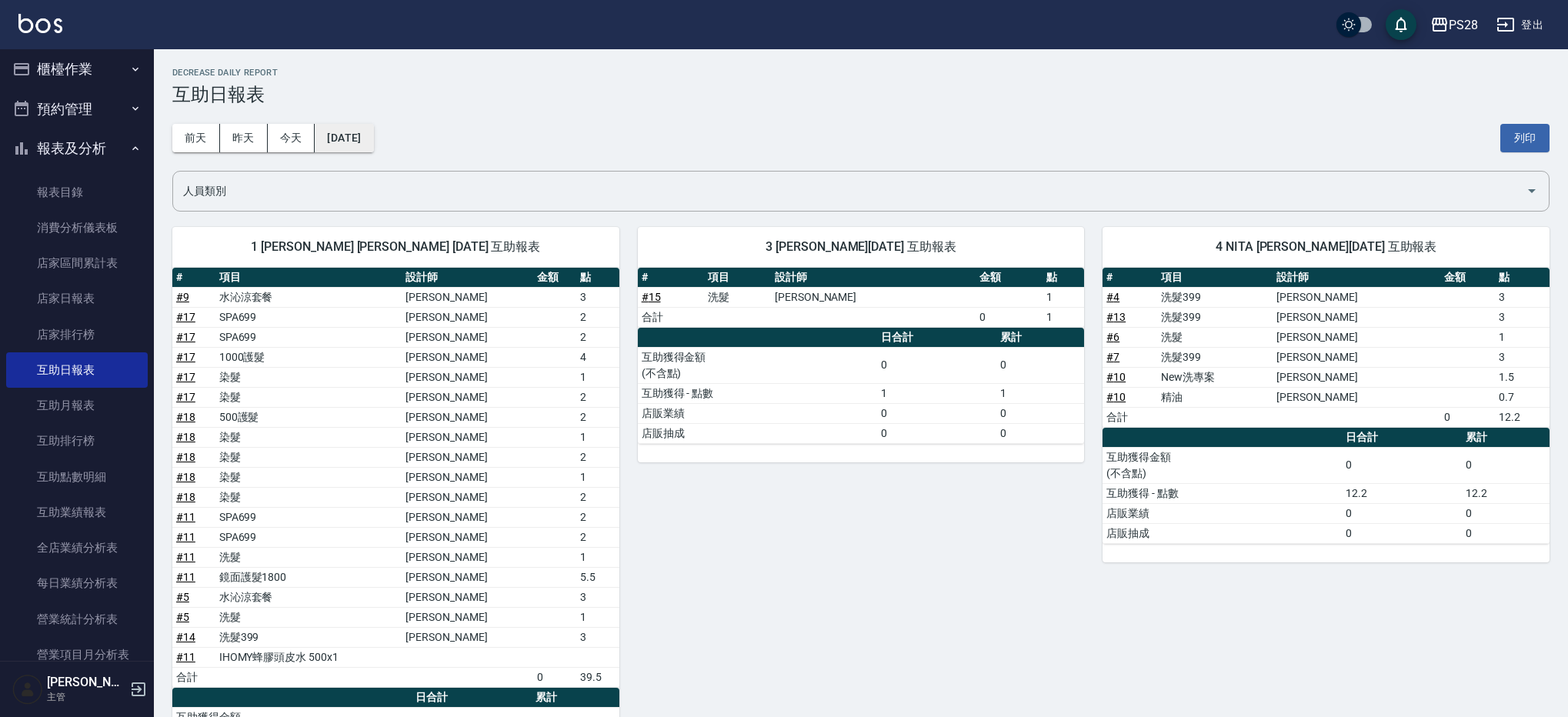
click at [373, 143] on button "[DATE]" at bounding box center [344, 137] width 58 height 28
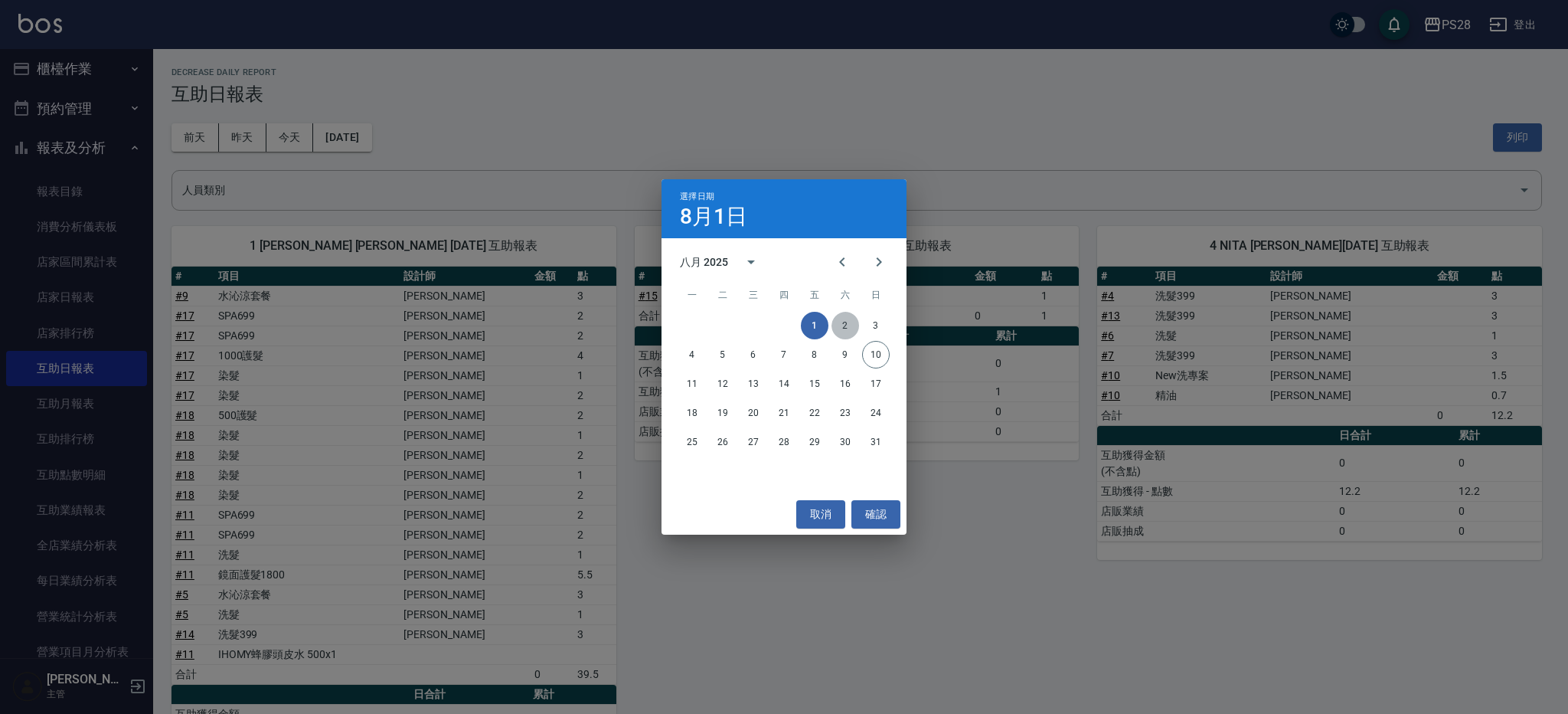
click at [840, 322] on button "2" at bounding box center [845, 326] width 27 height 27
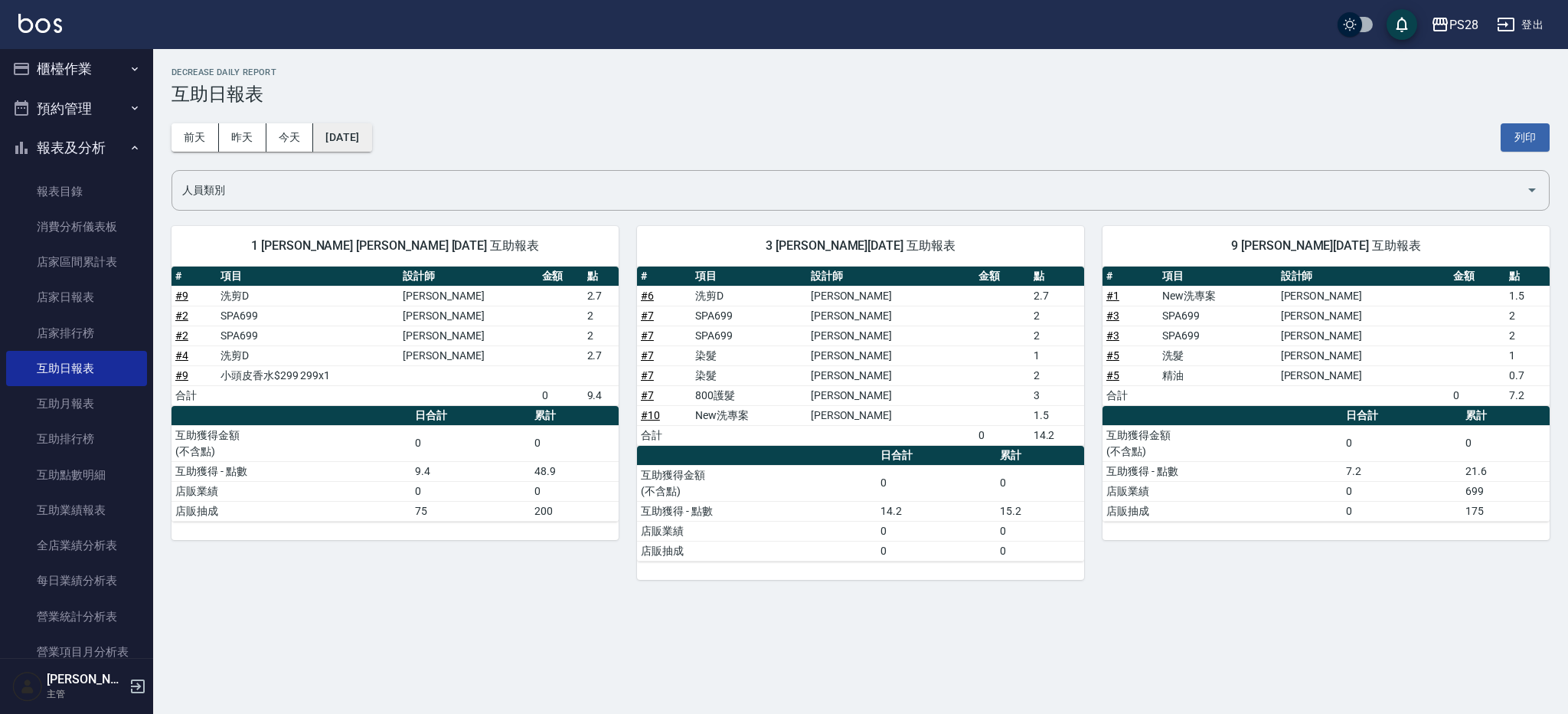
click at [344, 144] on button "[DATE]" at bounding box center [343, 137] width 58 height 28
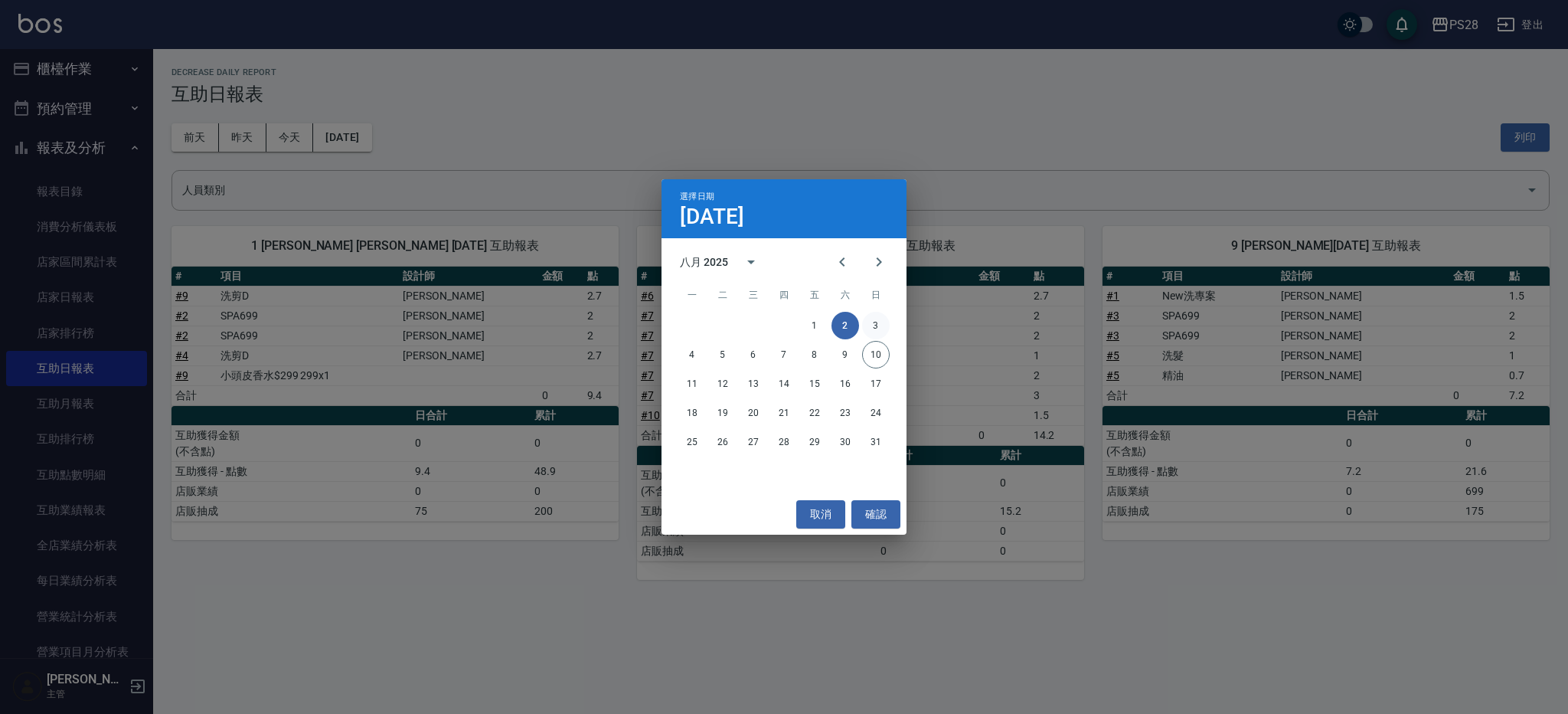
click at [873, 317] on button "3" at bounding box center [876, 326] width 27 height 27
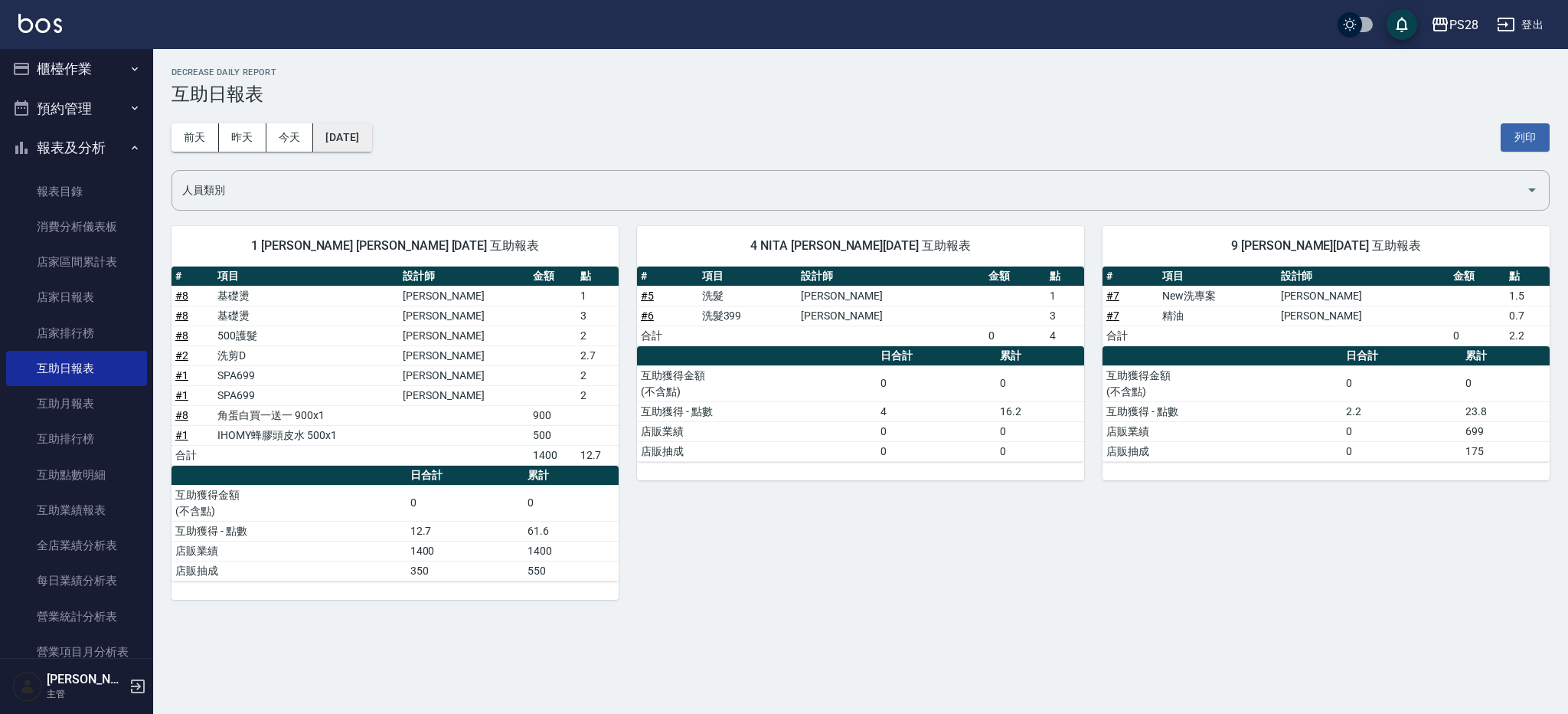
click at [365, 143] on button "[DATE]" at bounding box center [343, 137] width 58 height 28
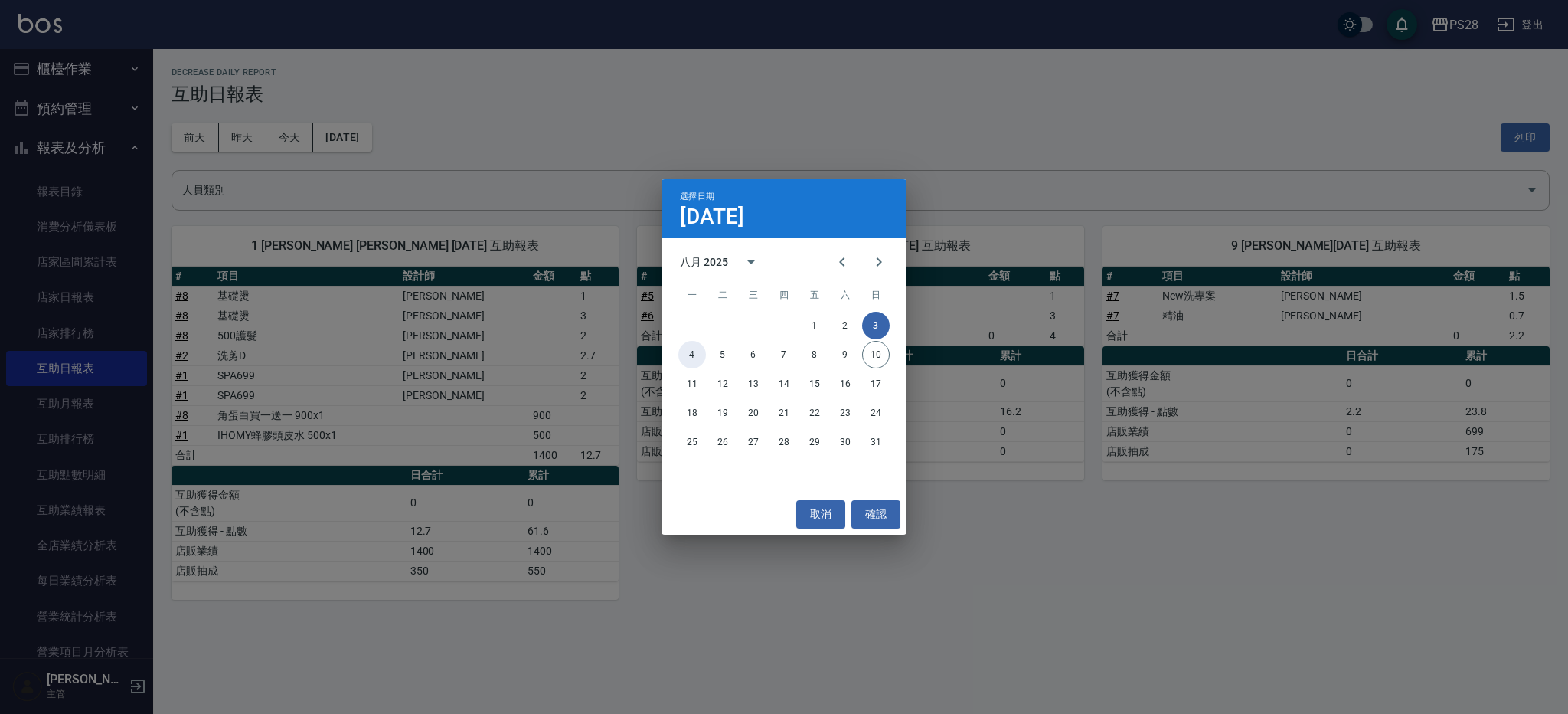
click at [687, 351] on button "4" at bounding box center [692, 355] width 27 height 27
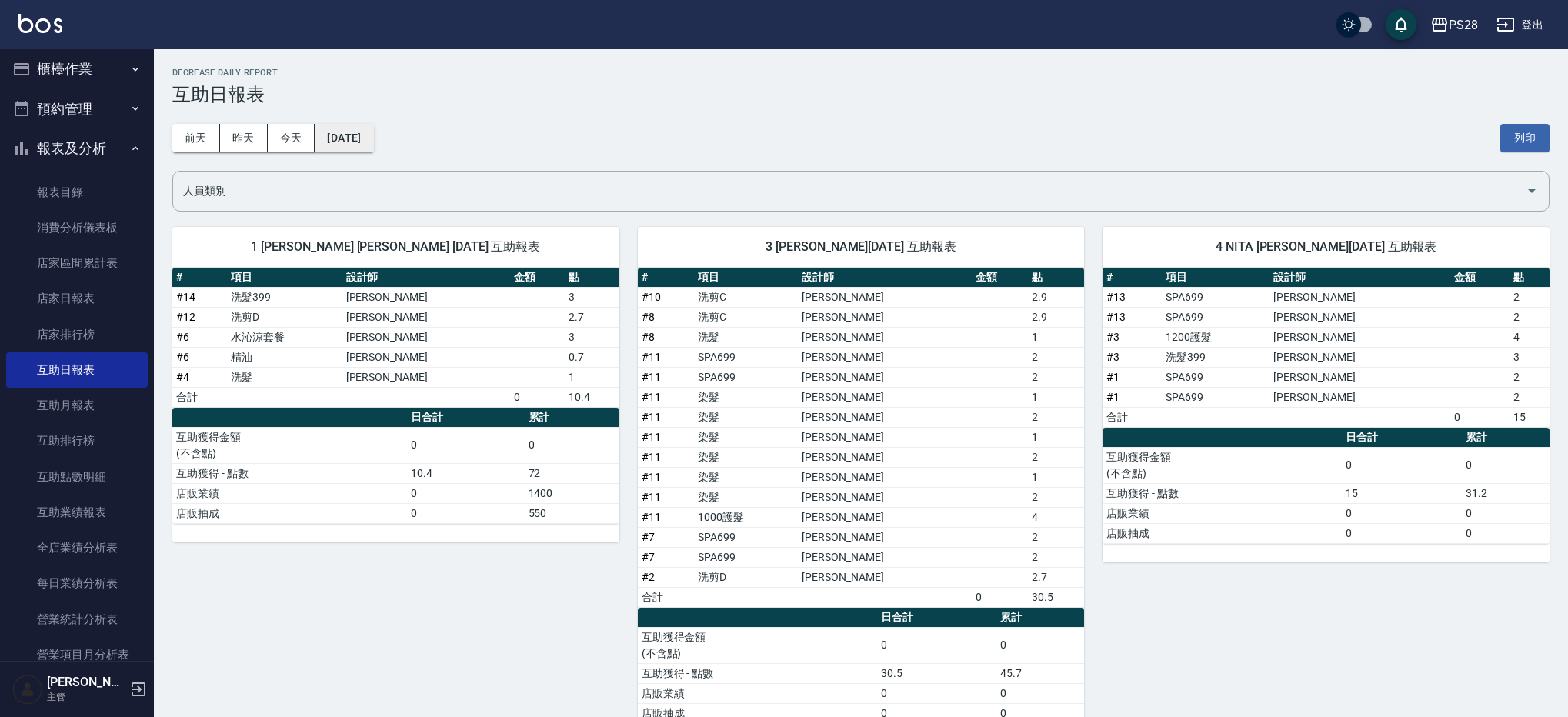
click at [373, 144] on button "[DATE]" at bounding box center [344, 137] width 58 height 28
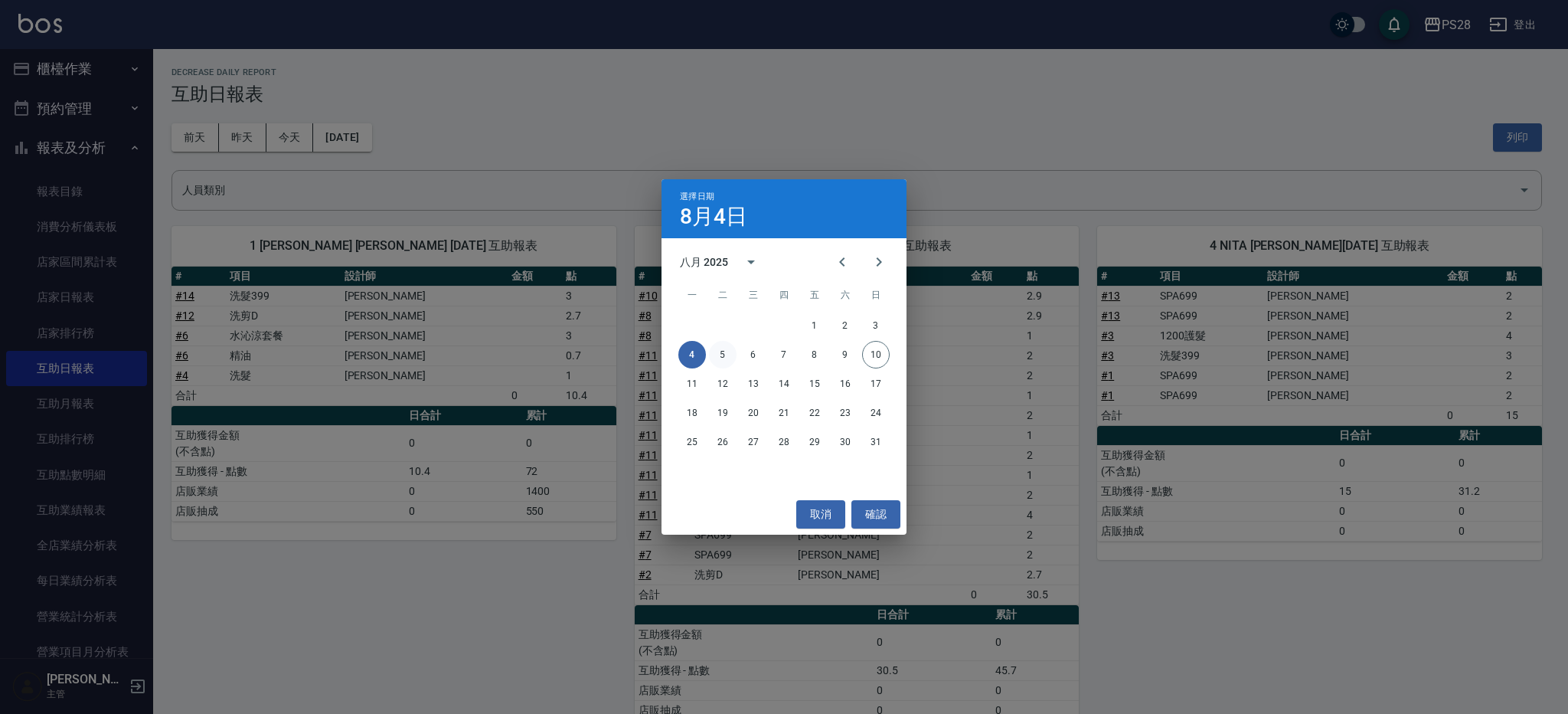
click at [720, 360] on button "5" at bounding box center [723, 355] width 27 height 27
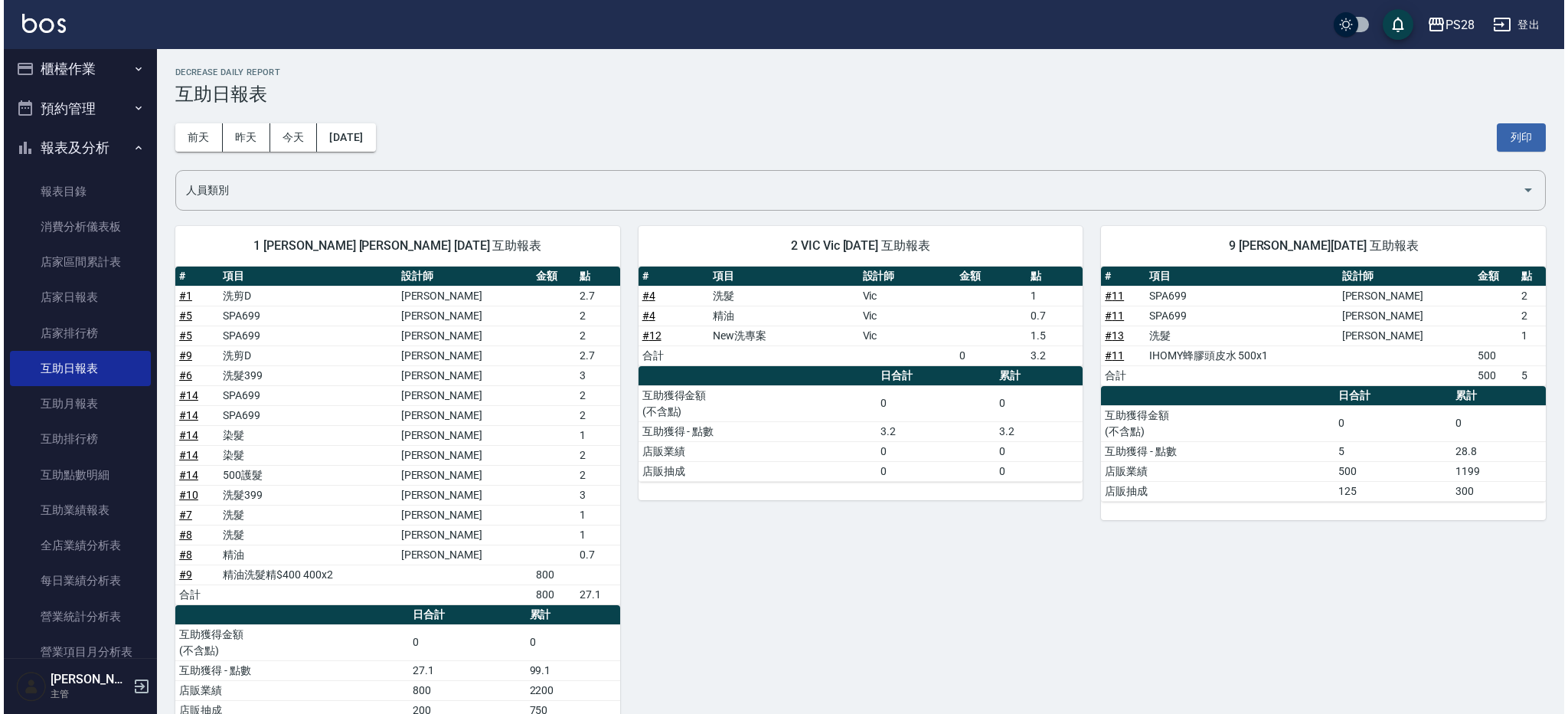
scroll to position [43, 0]
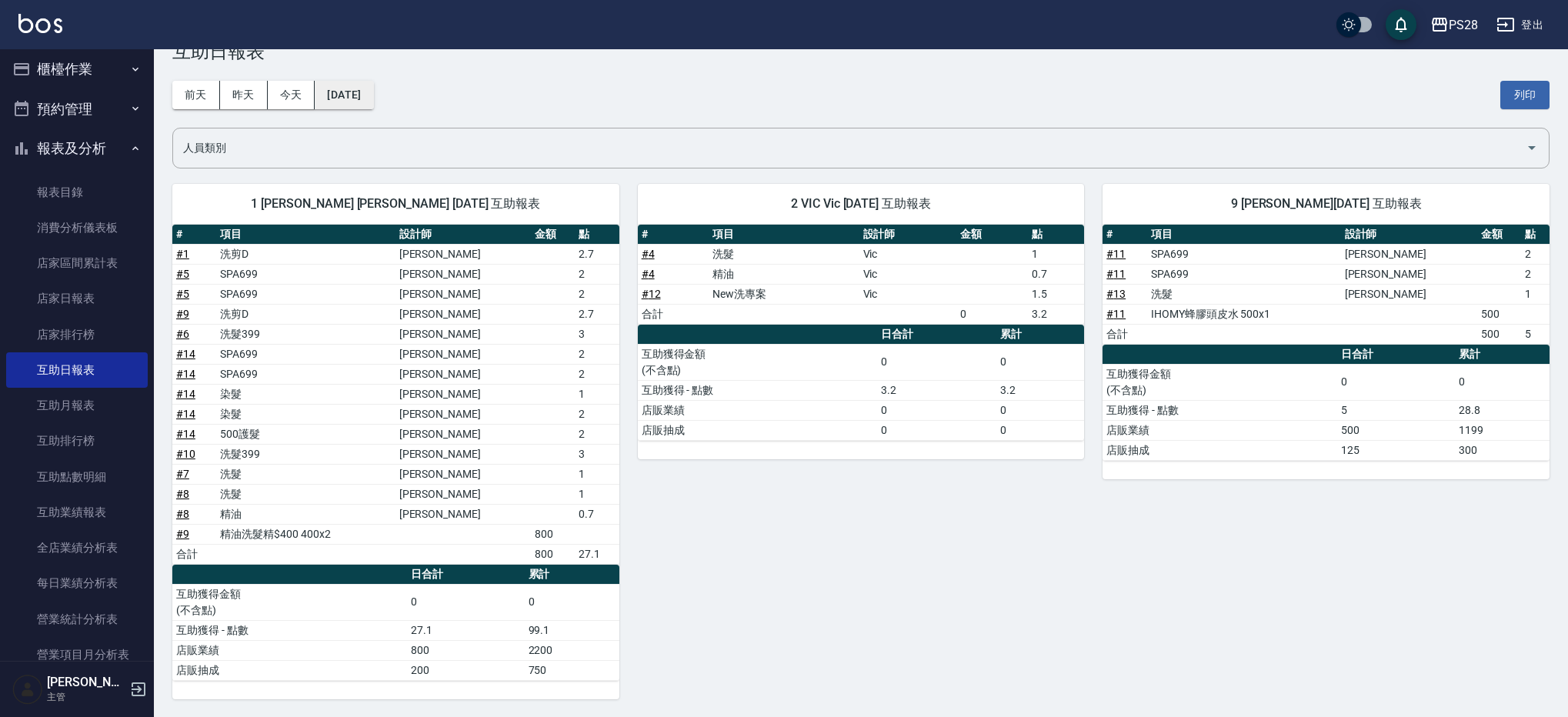
click at [373, 95] on button "[DATE]" at bounding box center [344, 94] width 58 height 28
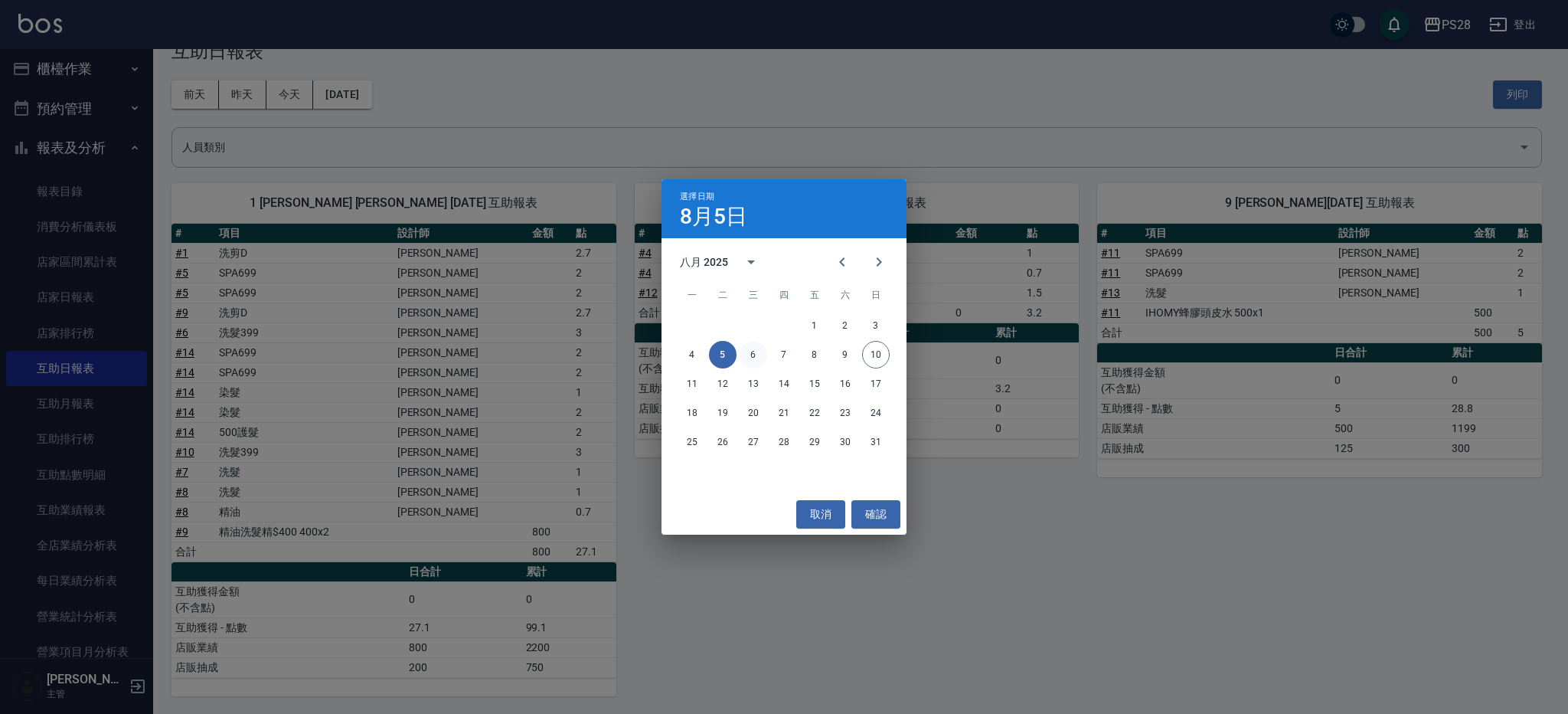
click at [755, 352] on button "6" at bounding box center [754, 355] width 27 height 27
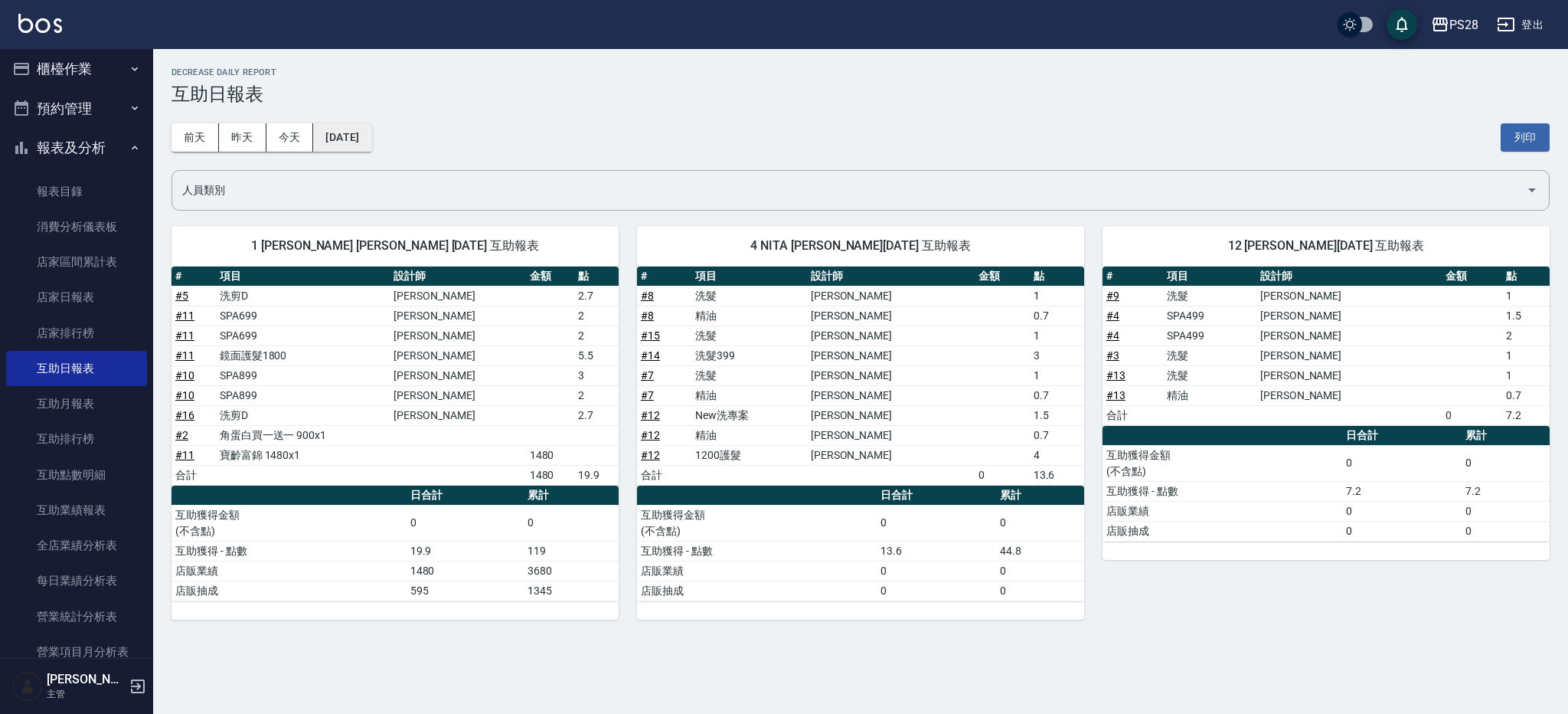
click at [372, 135] on button "[DATE]" at bounding box center [343, 137] width 58 height 28
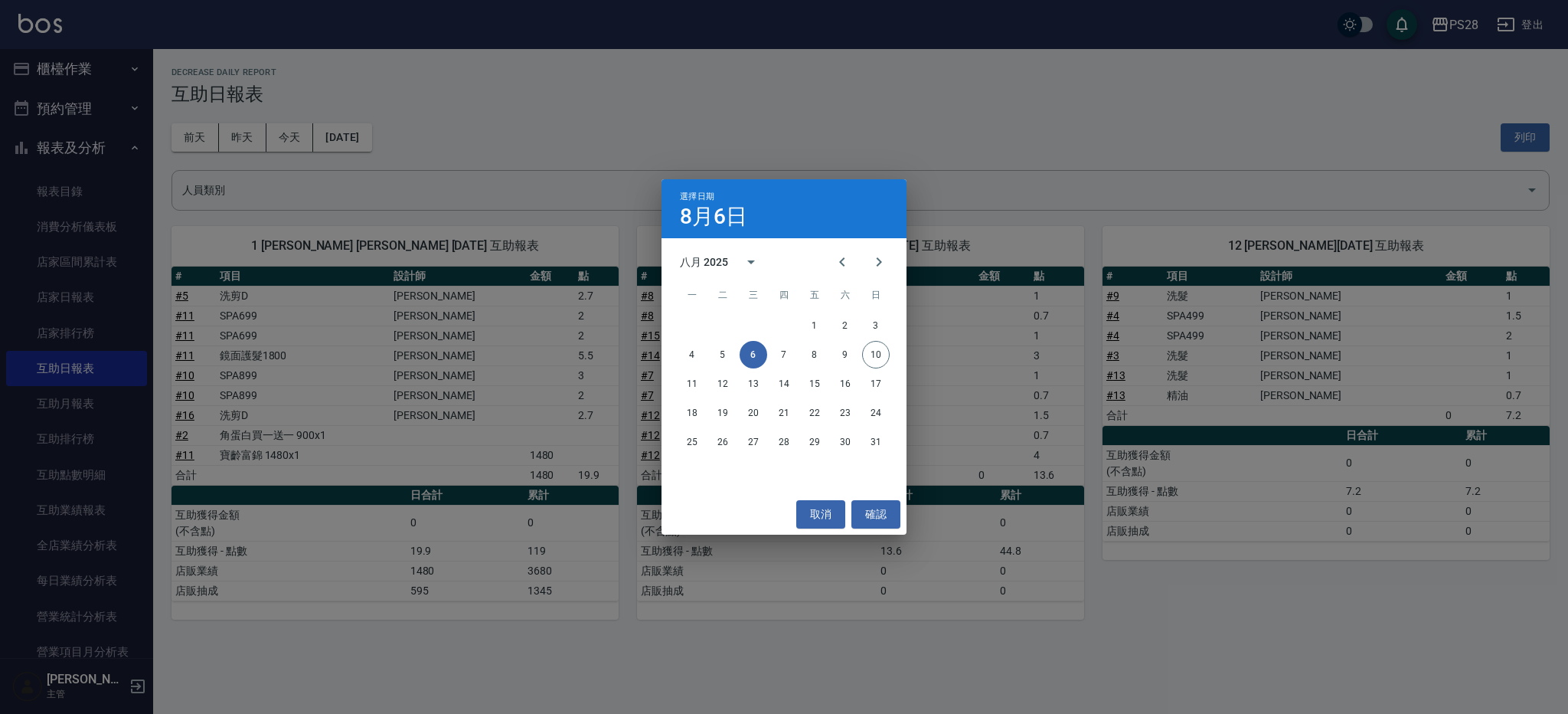
click at [1119, 194] on div "選擇日期 [DATE] 八月 2025 一 二 三 四 五 六 日 1 2 3 4 5 6 7 8 9 10 11 12 13 14 15 16 17 18 …" at bounding box center [784, 357] width 1568 height 714
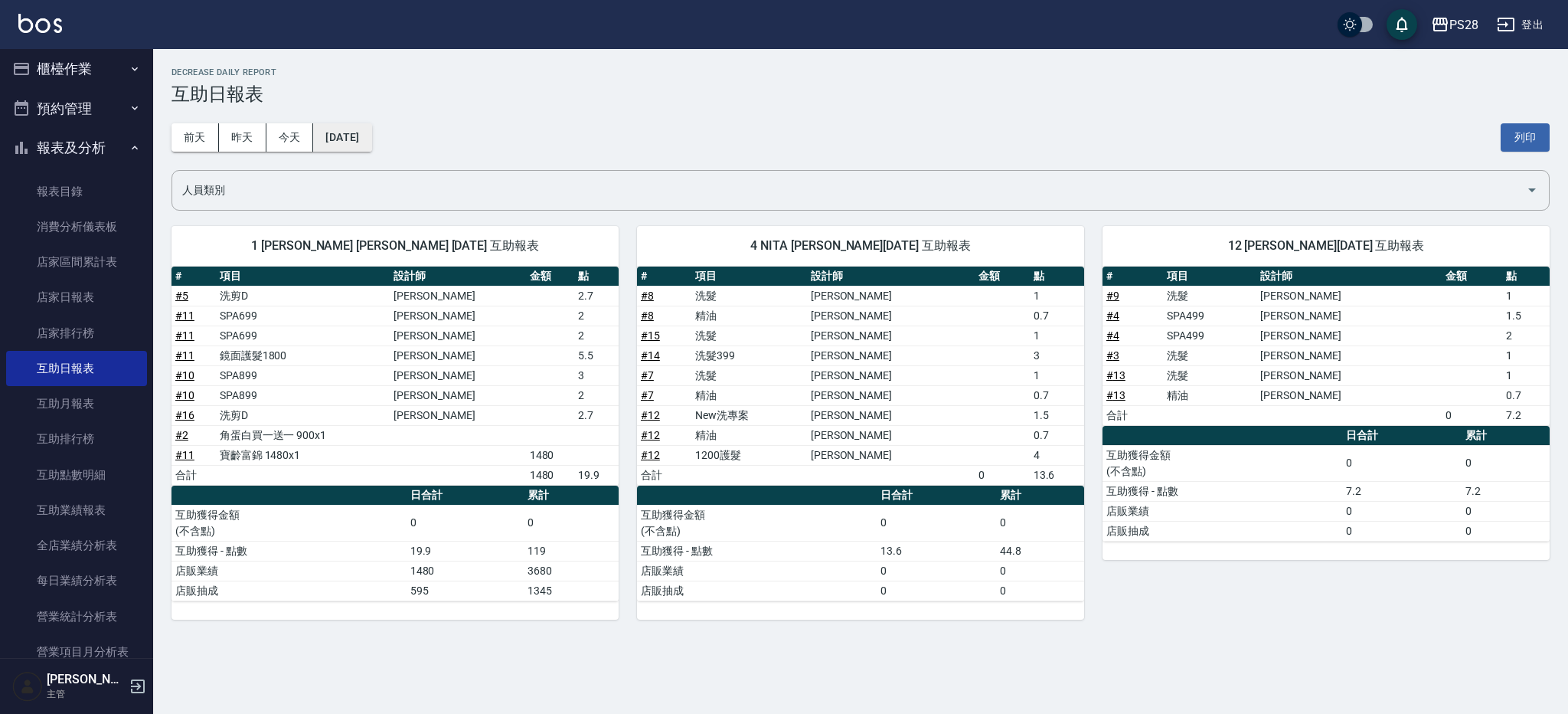
click at [364, 141] on button "[DATE]" at bounding box center [343, 137] width 58 height 28
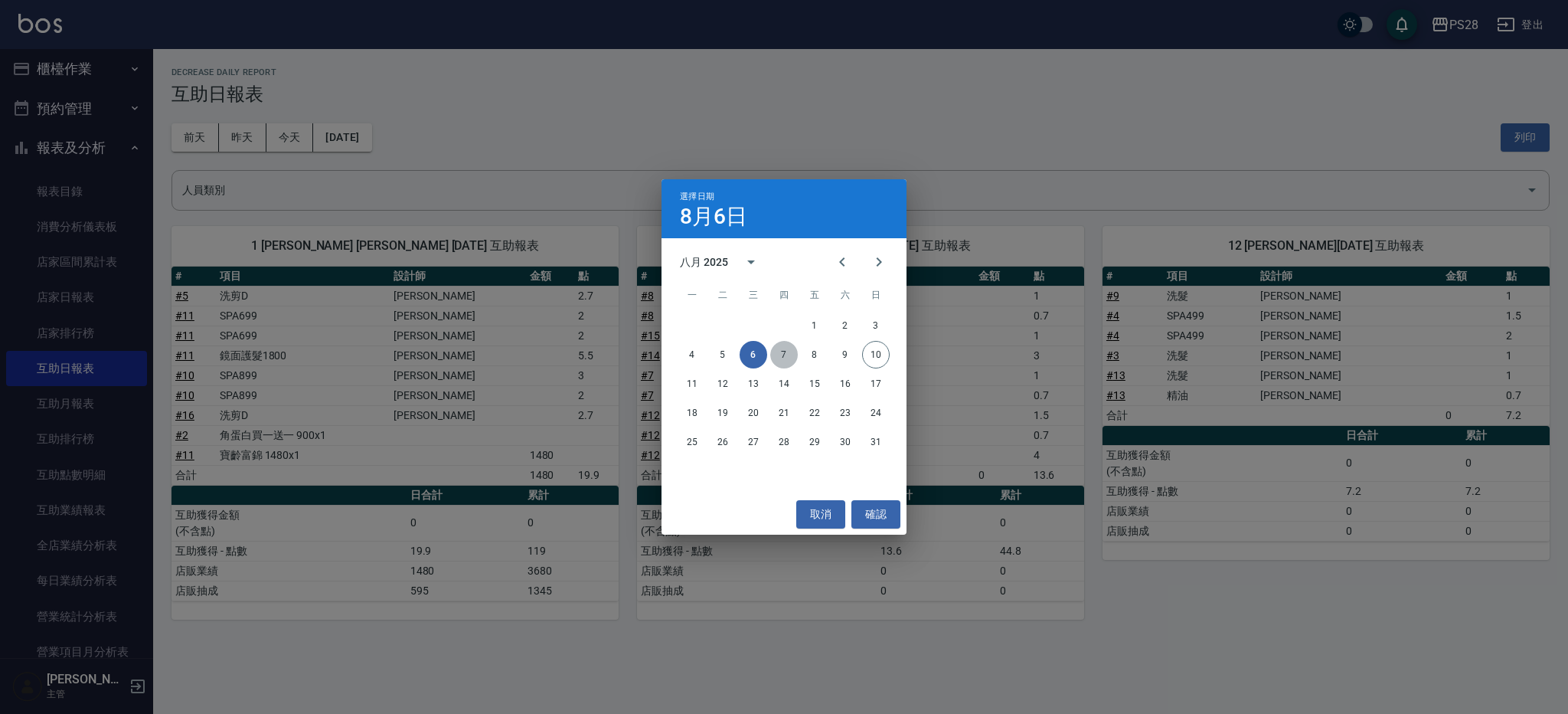
click at [778, 351] on button "7" at bounding box center [784, 355] width 27 height 27
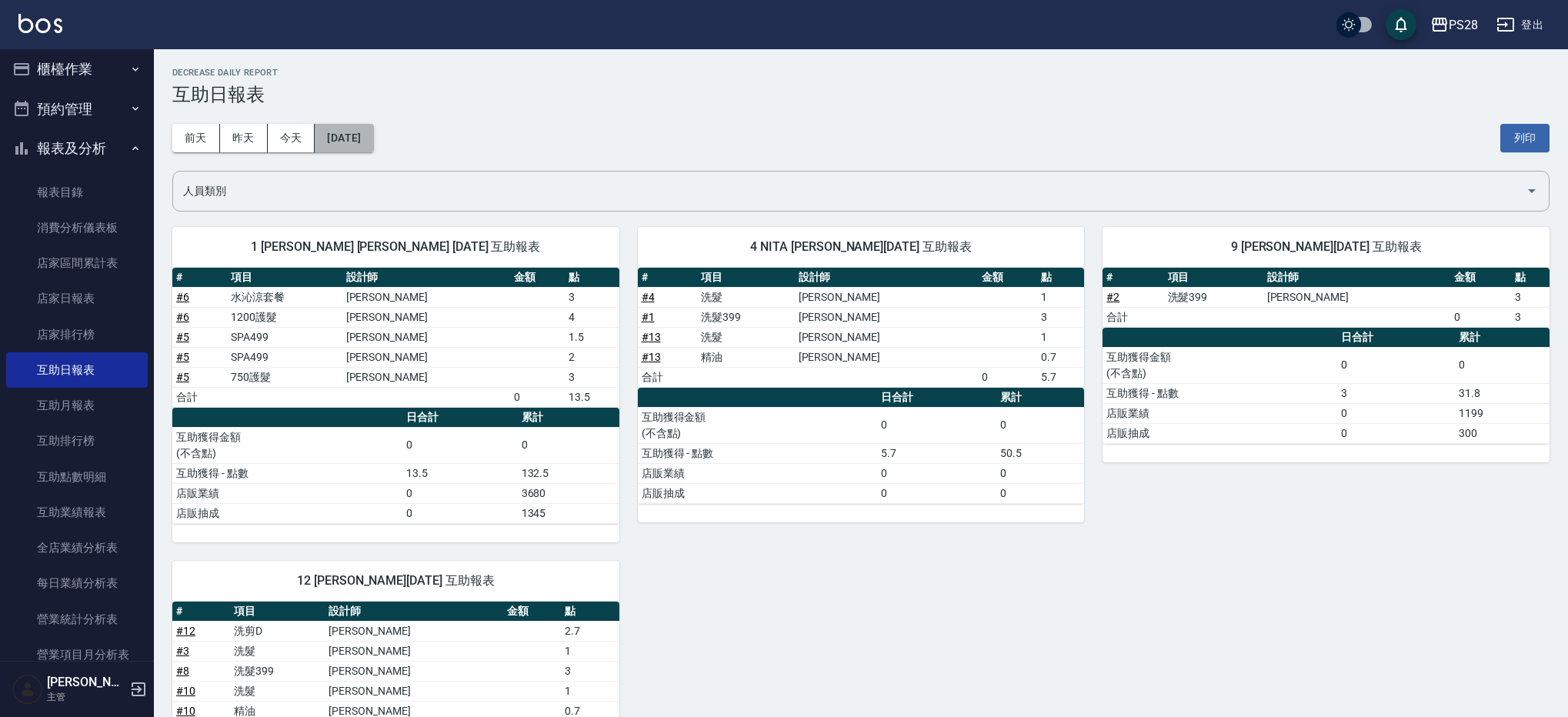
click at [373, 143] on button "[DATE]" at bounding box center [344, 137] width 58 height 28
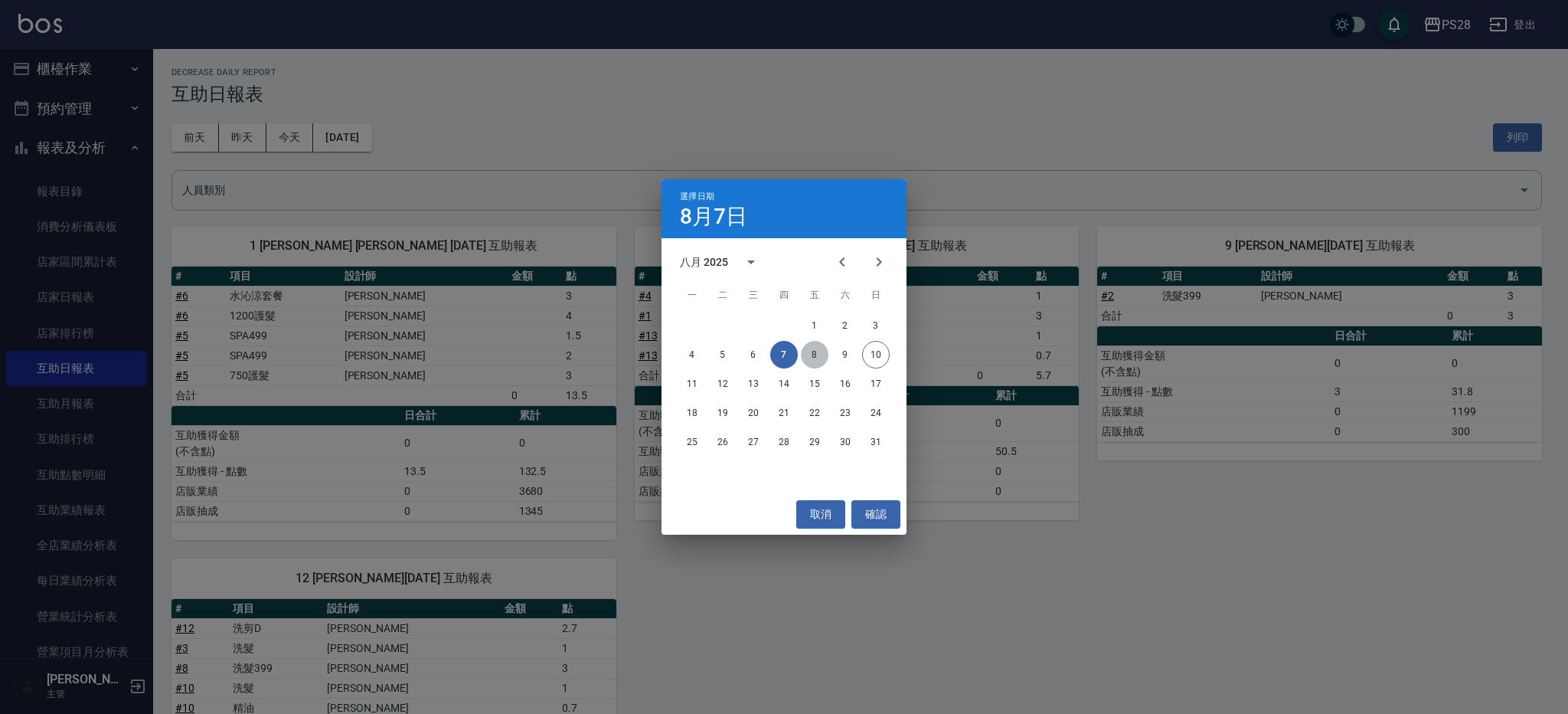
click at [808, 353] on button "8" at bounding box center [814, 355] width 27 height 27
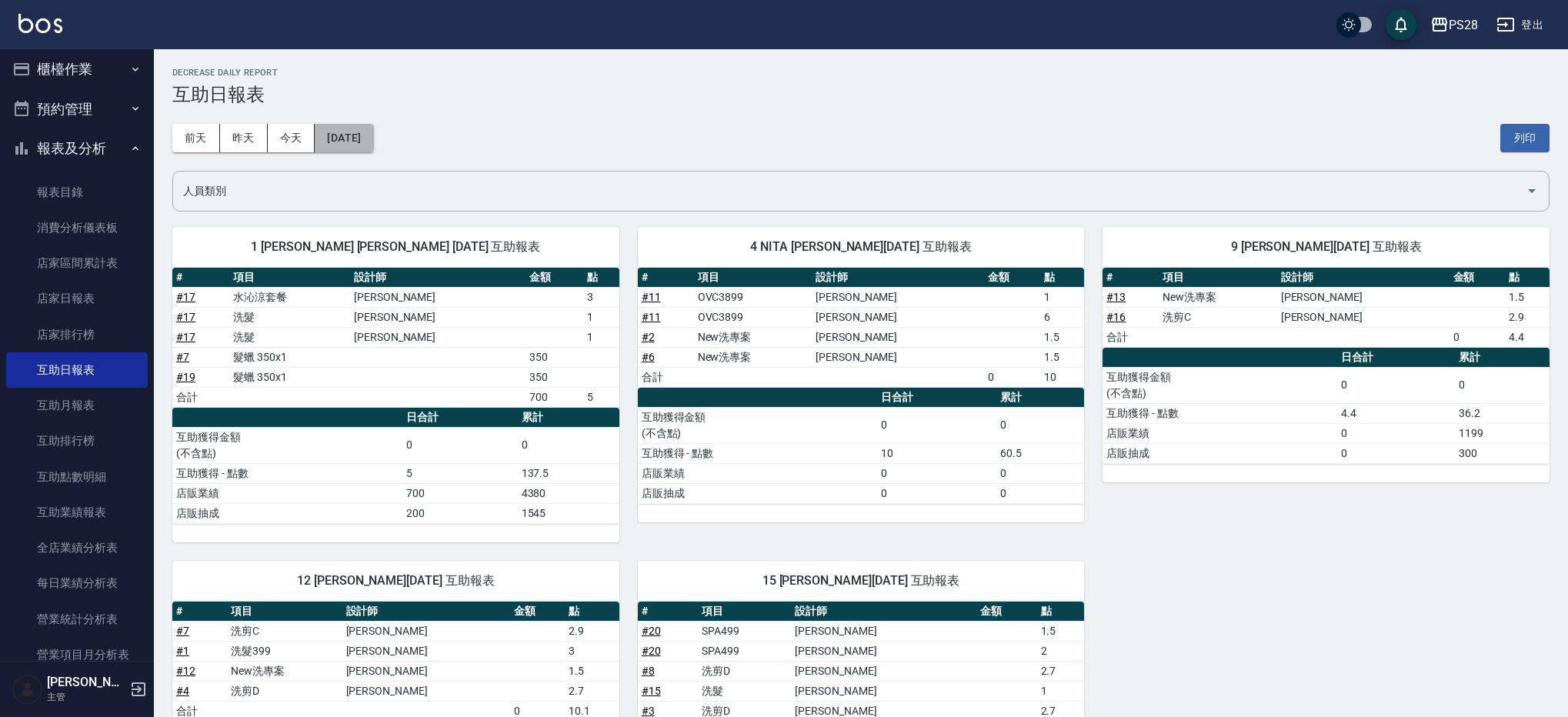
click at [369, 133] on button "[DATE]" at bounding box center [344, 137] width 58 height 28
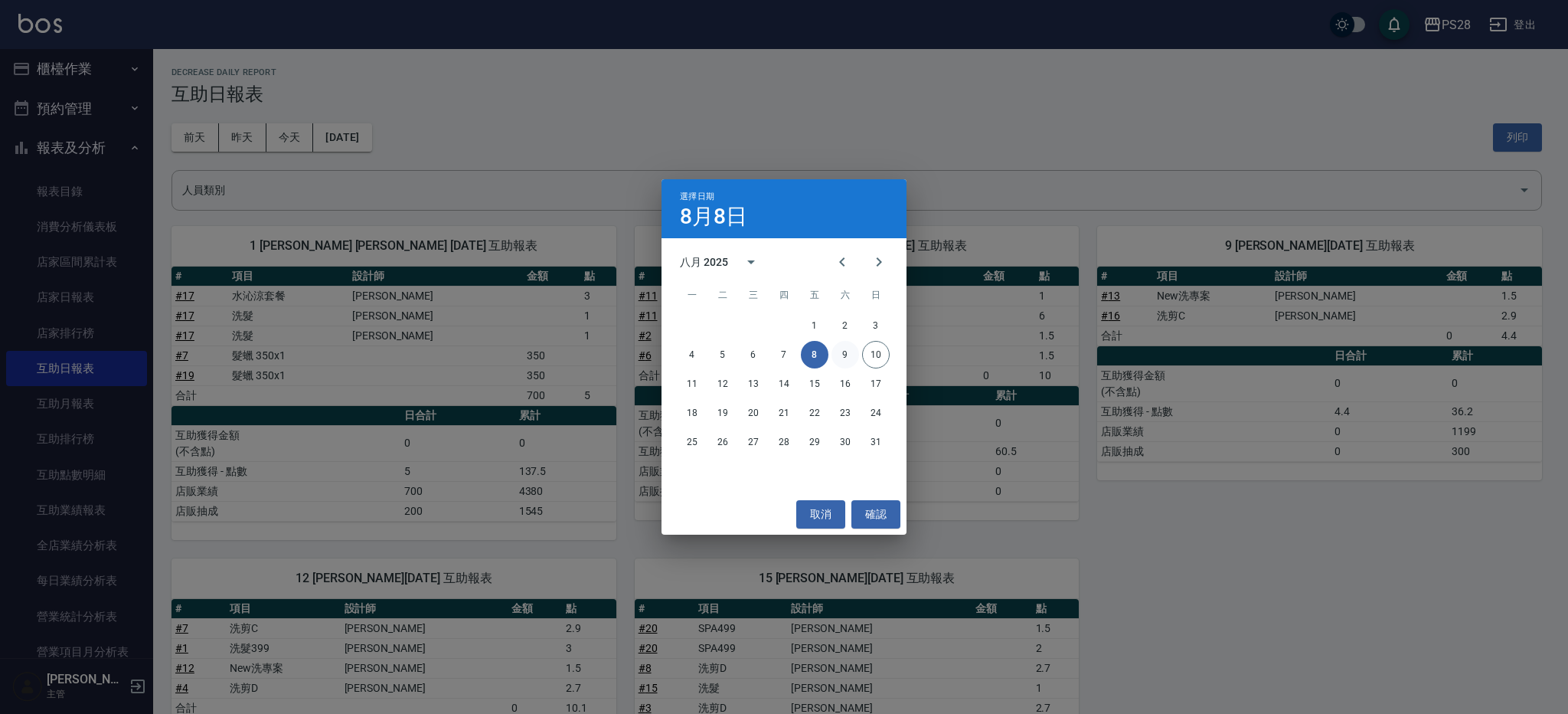
click at [851, 358] on button "9" at bounding box center [845, 355] width 27 height 27
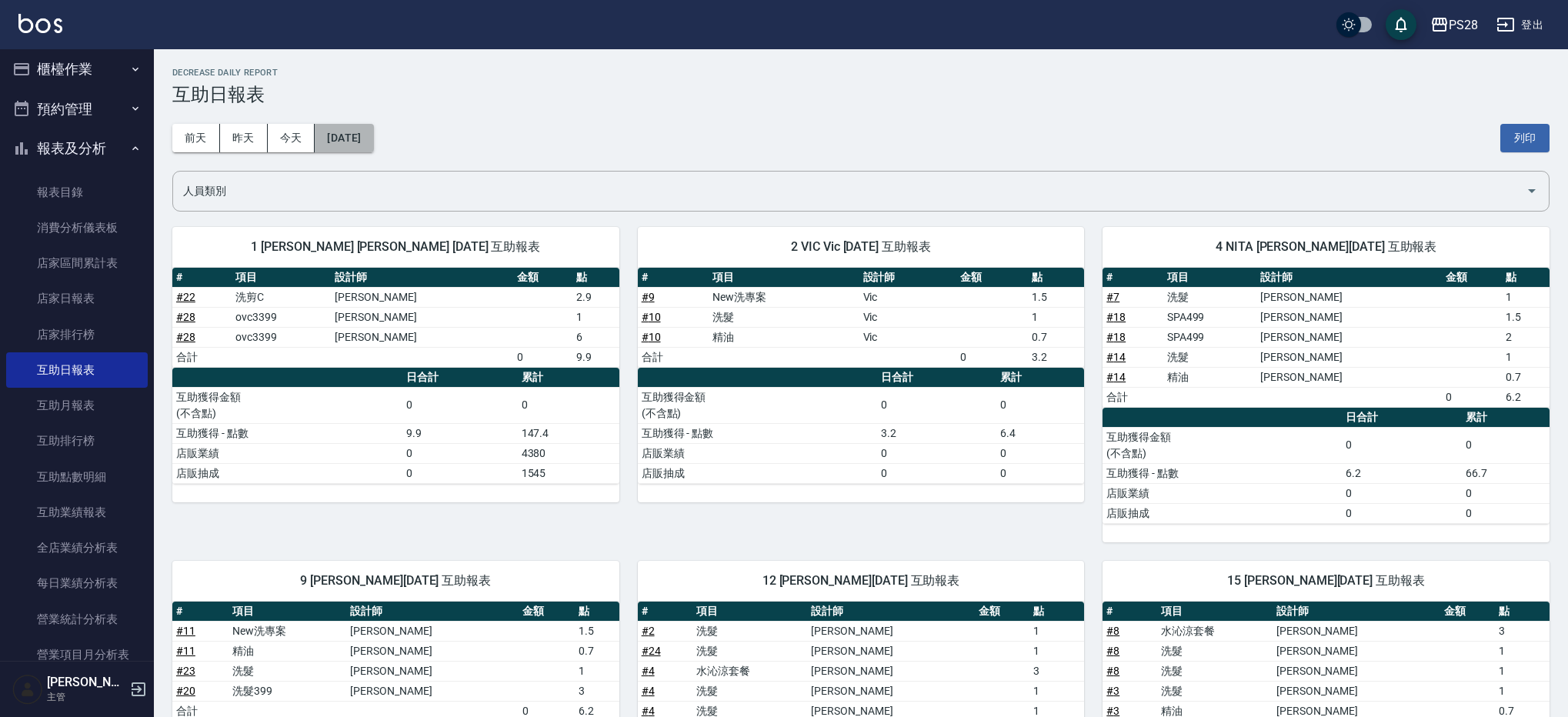
click at [373, 144] on button "[DATE]" at bounding box center [344, 137] width 58 height 28
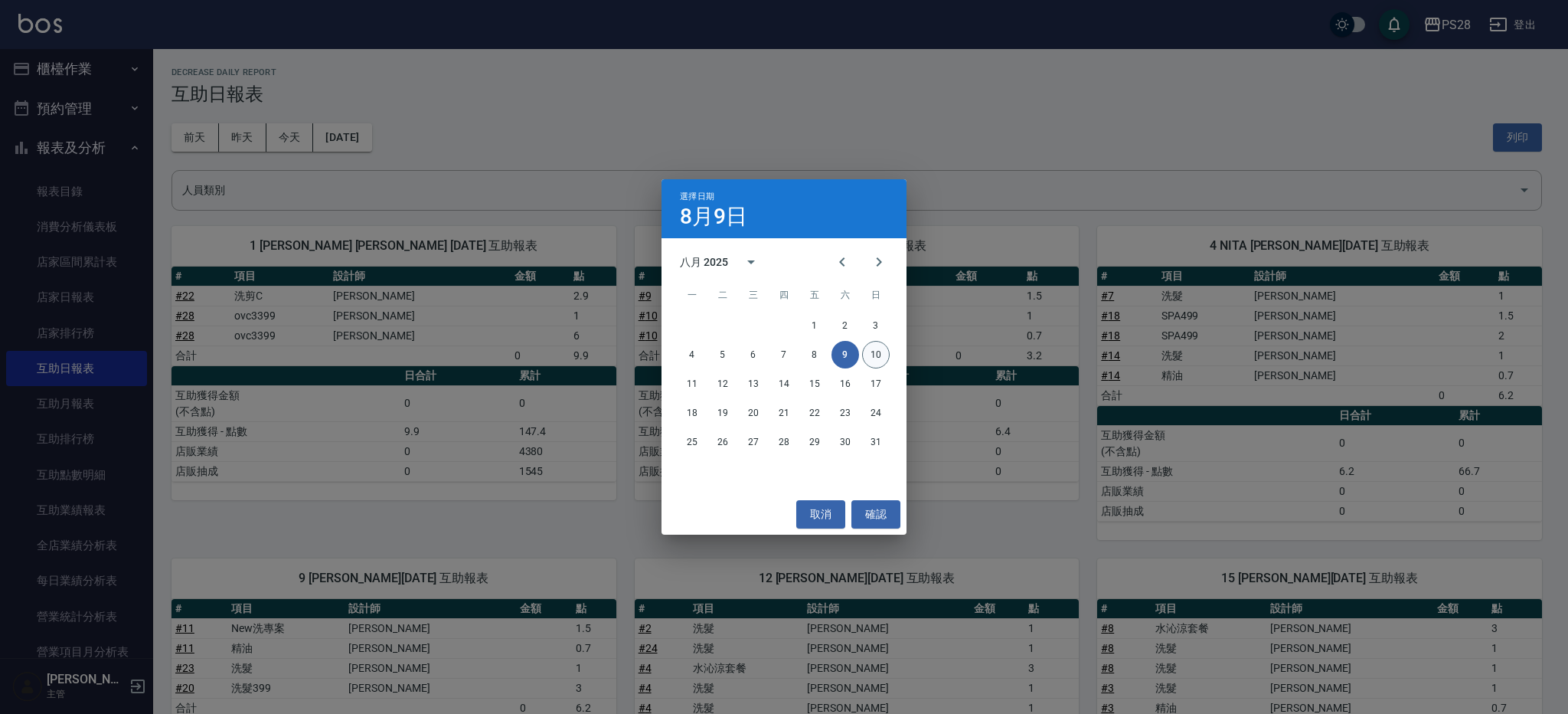
click at [872, 354] on button "10" at bounding box center [876, 355] width 27 height 27
